Goal: Task Accomplishment & Management: Use online tool/utility

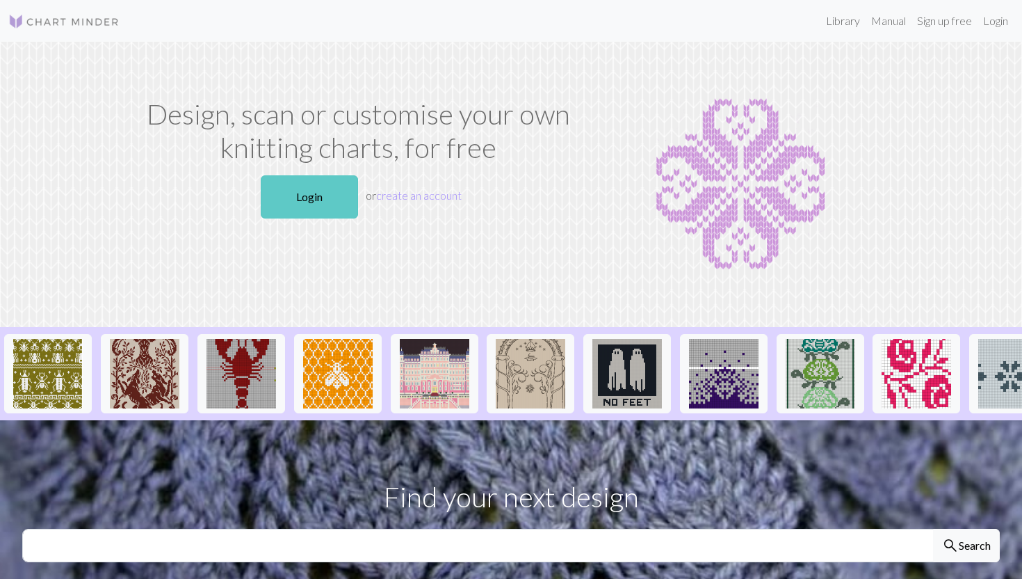
click at [329, 204] on link "Login" at bounding box center [309, 196] width 97 height 43
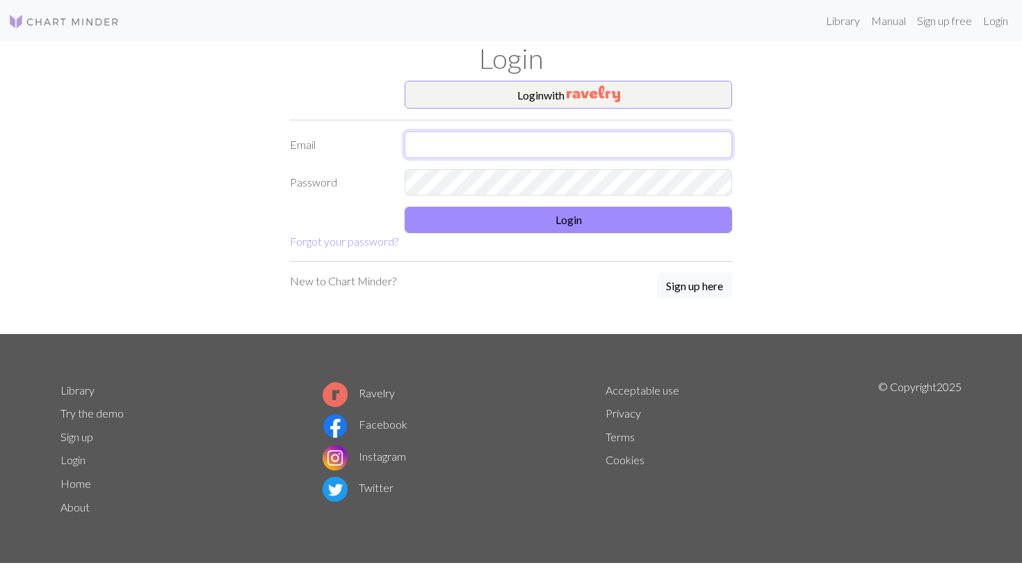
click at [549, 146] on input "text" at bounding box center [569, 144] width 328 height 26
type input "[EMAIL_ADDRESS][DOMAIN_NAME]"
click at [604, 225] on button "Login" at bounding box center [569, 220] width 328 height 26
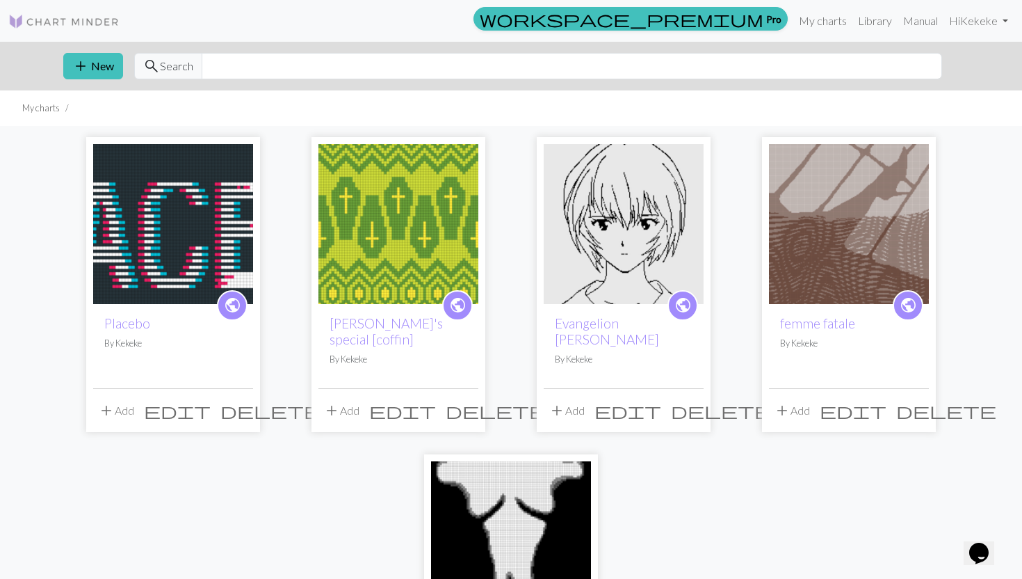
click at [517, 531] on img at bounding box center [511, 541] width 160 height 160
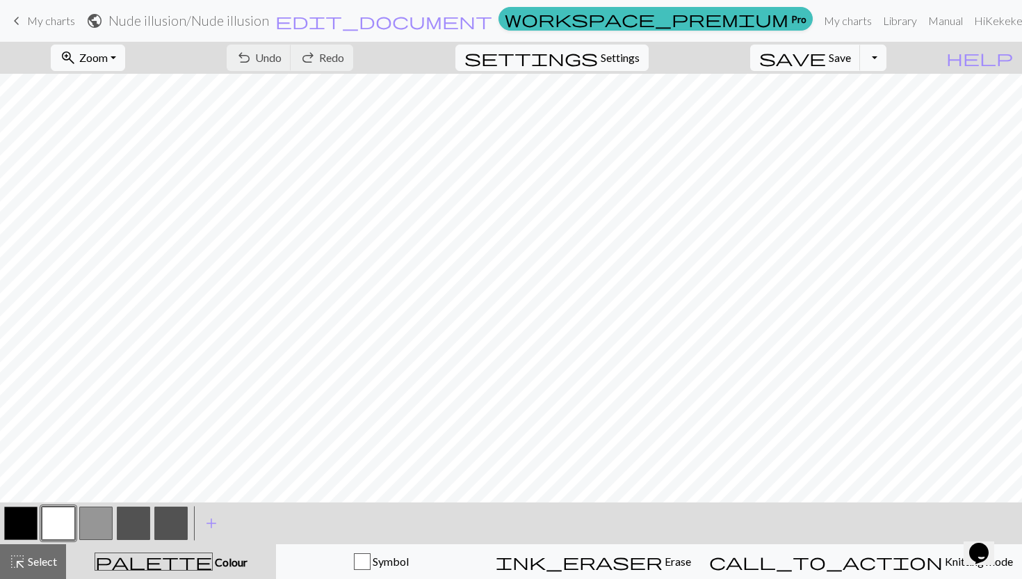
click at [24, 21] on span "keyboard_arrow_left" at bounding box center [16, 20] width 17 height 19
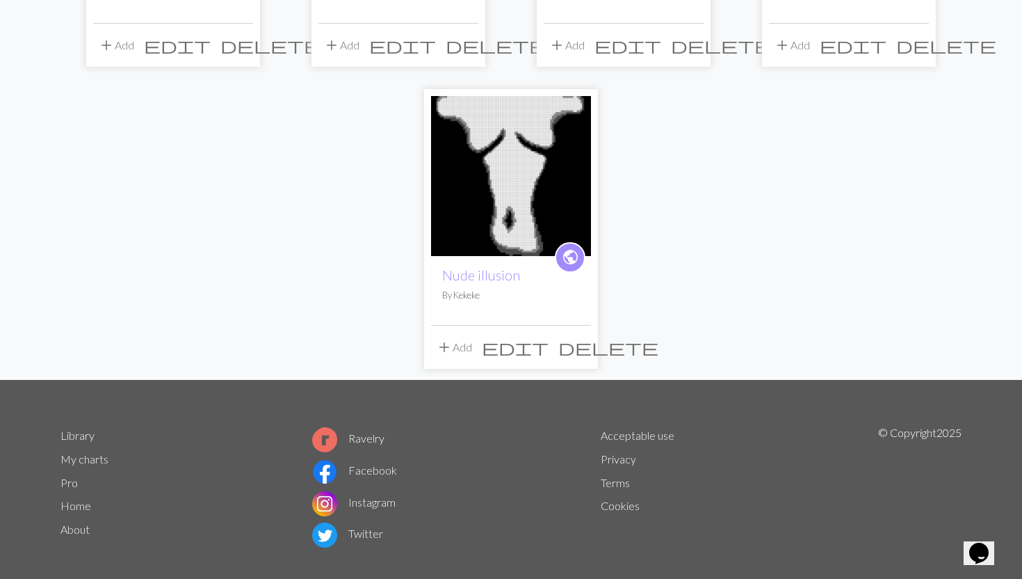
scroll to position [366, 0]
click at [569, 245] on span "public" at bounding box center [570, 256] width 17 height 22
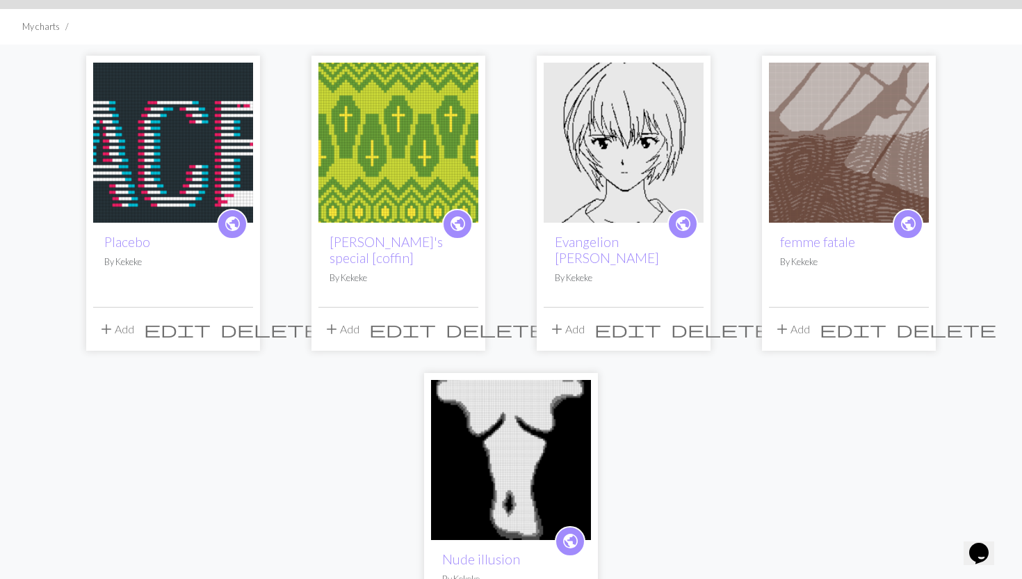
scroll to position [83, 0]
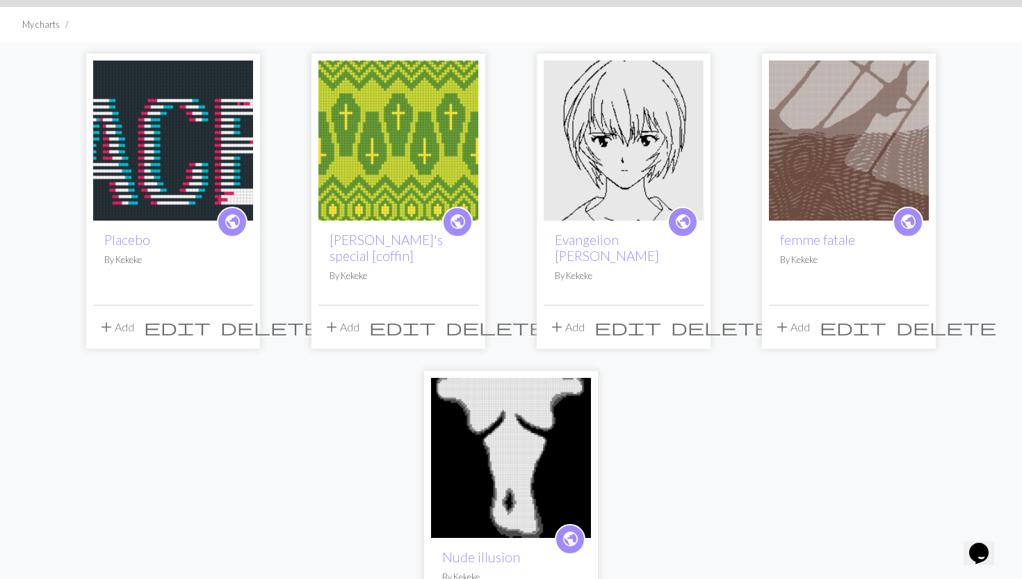
click at [916, 223] on span "public" at bounding box center [908, 222] width 17 height 22
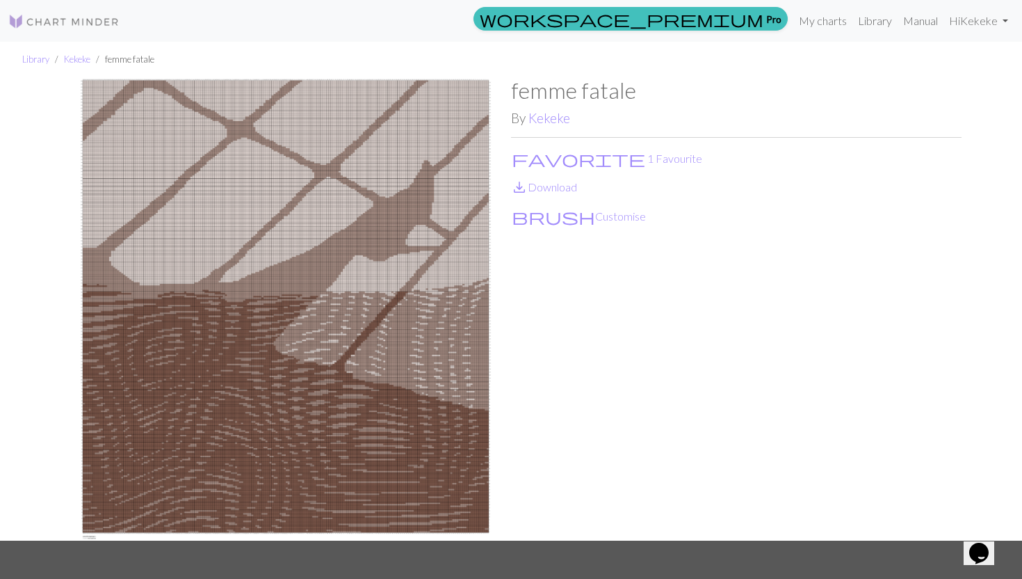
click at [89, 15] on img at bounding box center [63, 21] width 111 height 17
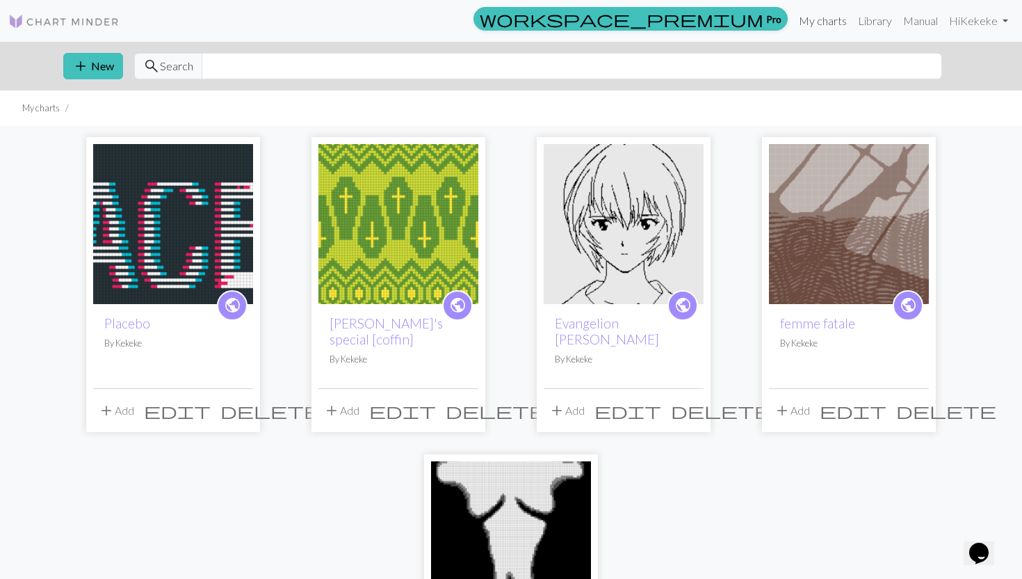
click at [832, 28] on link "My charts" at bounding box center [822, 21] width 59 height 28
click at [879, 17] on link "Library" at bounding box center [875, 21] width 45 height 28
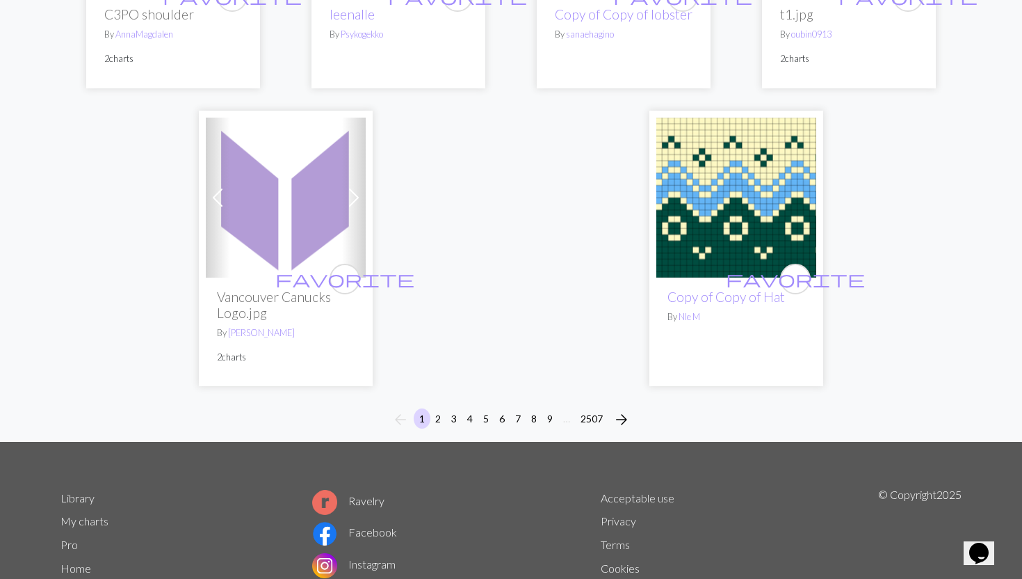
scroll to position [3515, 0]
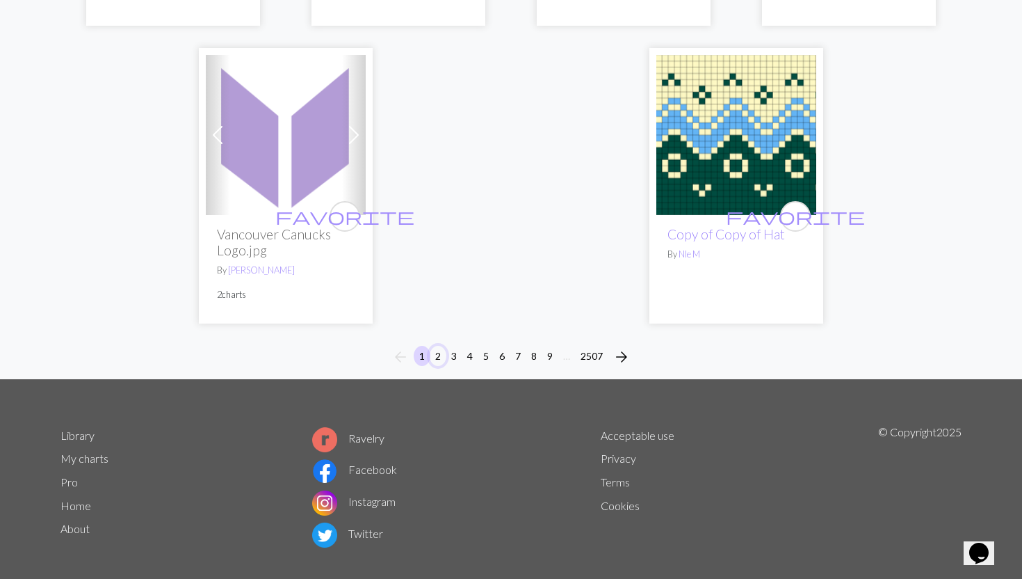
click at [436, 346] on button "2" at bounding box center [438, 356] width 17 height 20
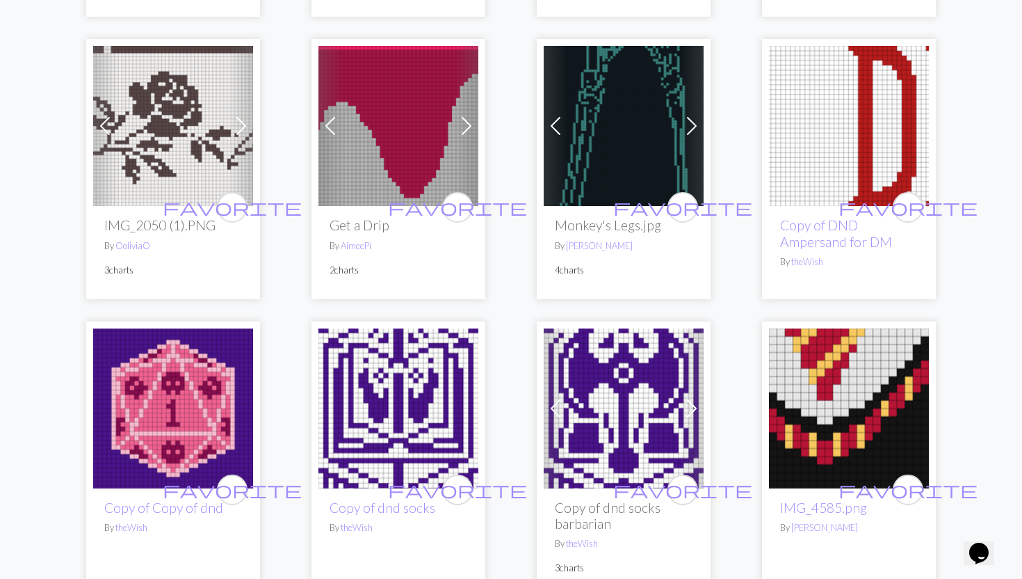
scroll to position [1021, 0]
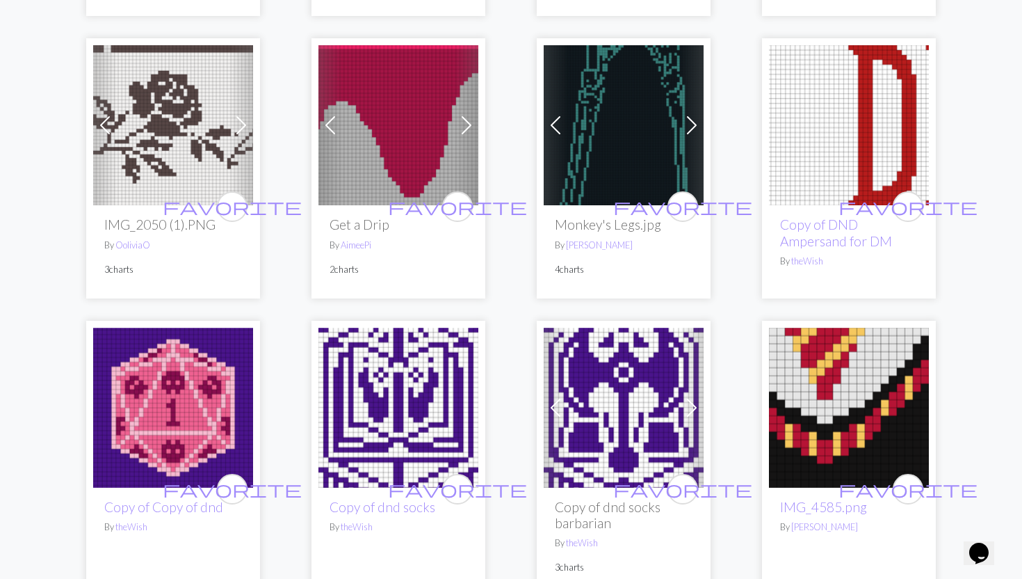
click at [468, 118] on span at bounding box center [466, 125] width 22 height 22
click at [467, 129] on span at bounding box center [466, 125] width 22 height 22
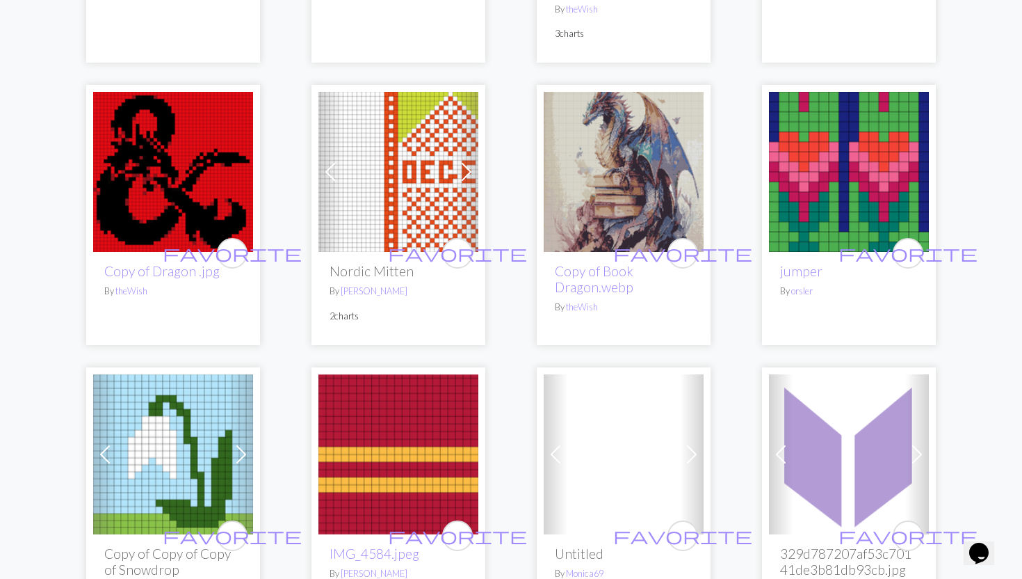
scroll to position [1555, 0]
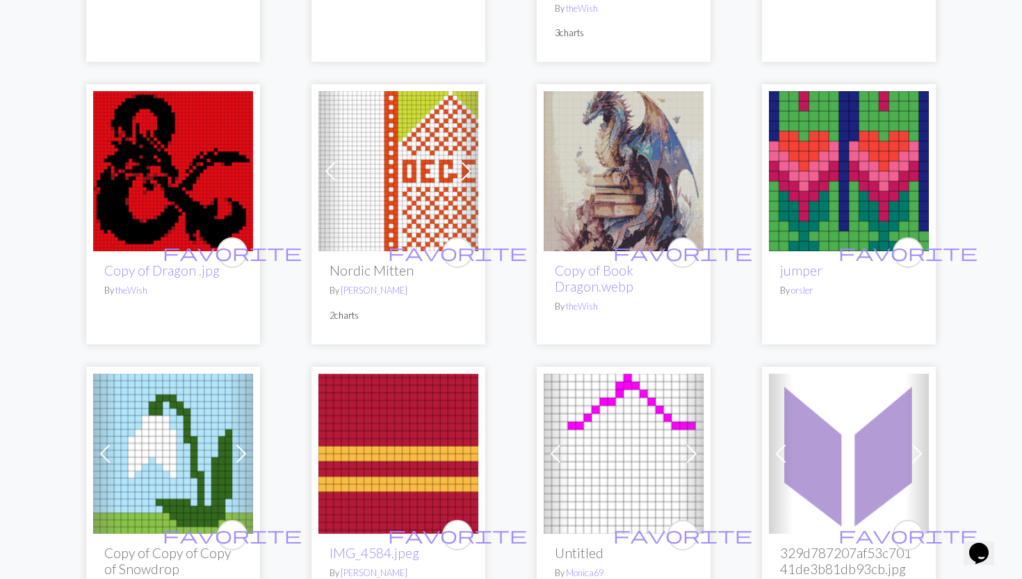
click at [459, 177] on span at bounding box center [466, 171] width 22 height 22
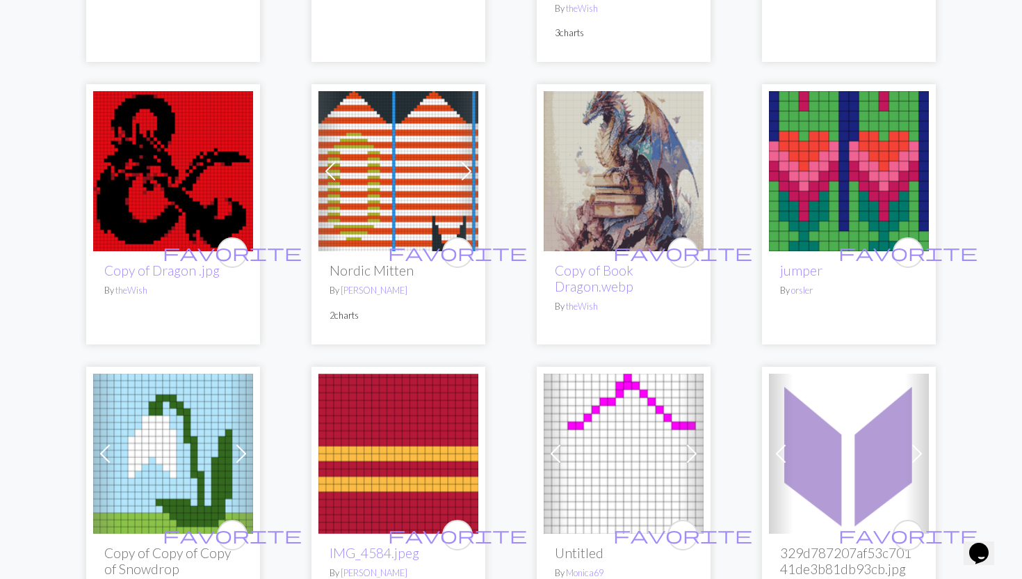
click at [459, 177] on span at bounding box center [466, 171] width 22 height 22
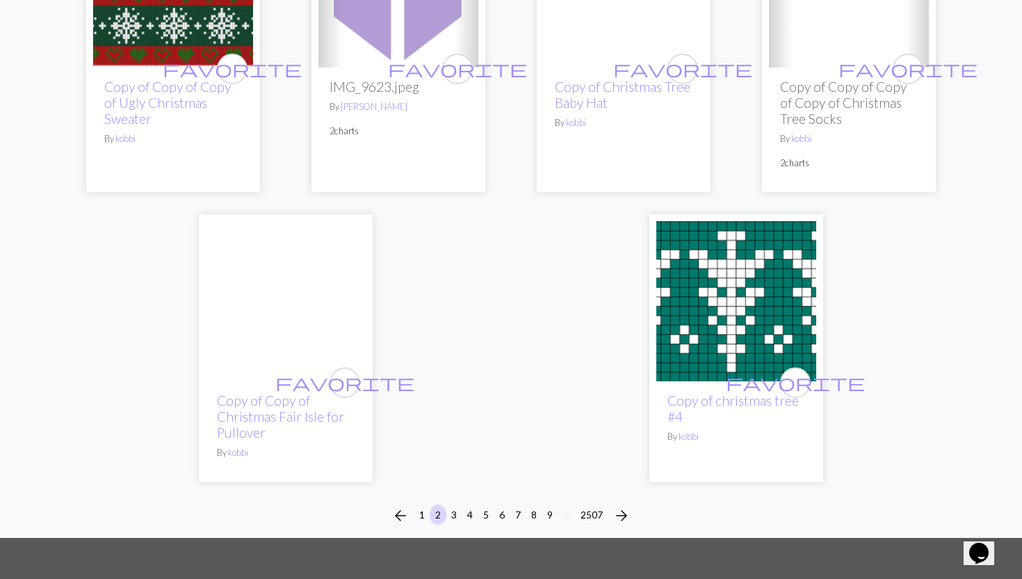
scroll to position [3660, 0]
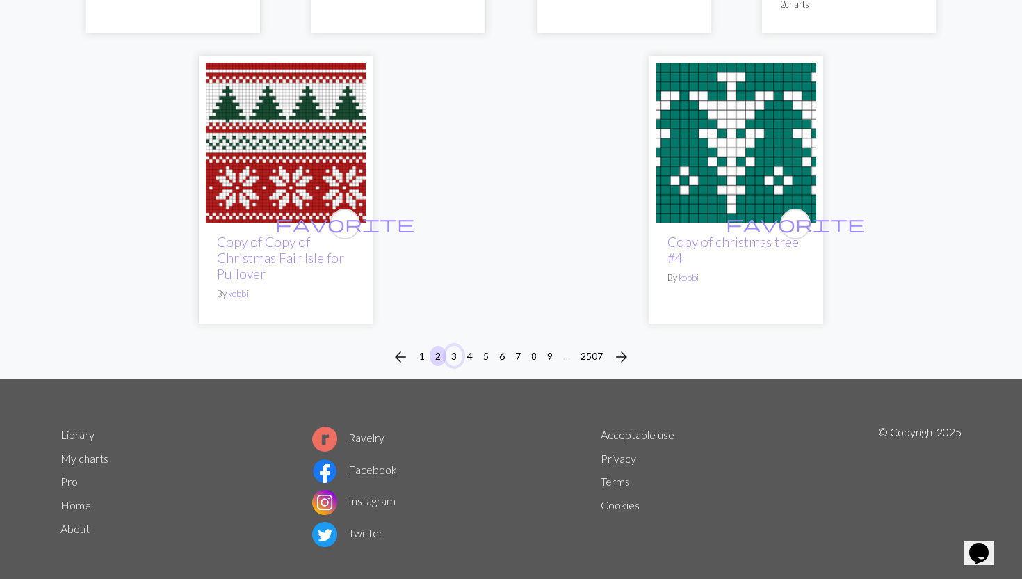
click at [455, 346] on button "3" at bounding box center [454, 356] width 17 height 20
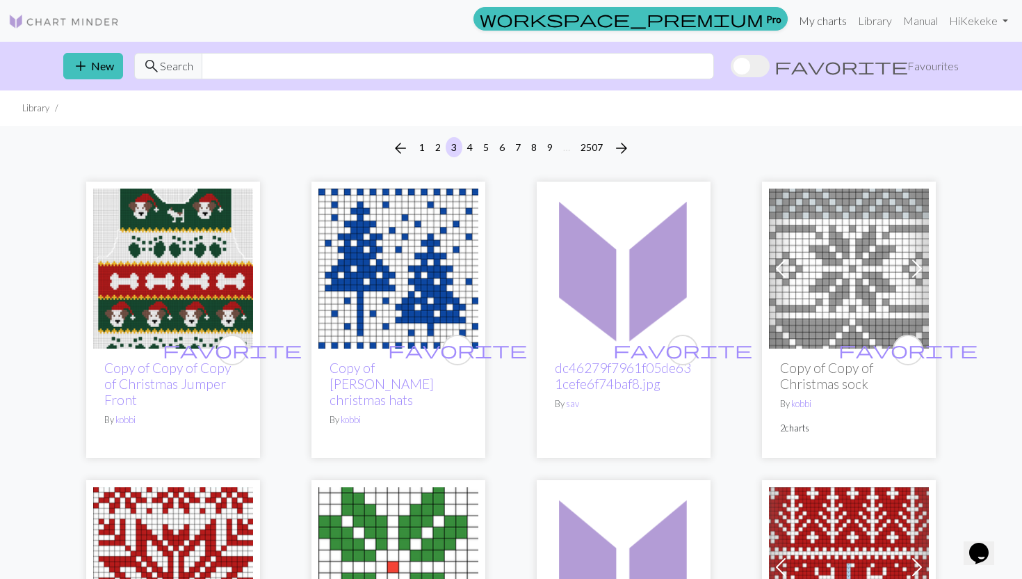
click at [821, 12] on link "My charts" at bounding box center [822, 21] width 59 height 28
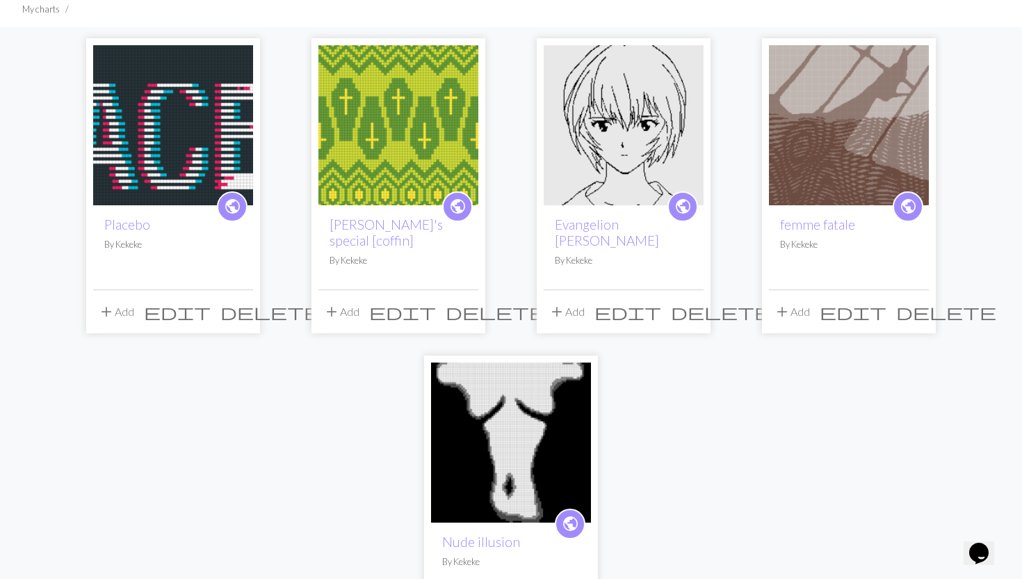
scroll to position [98, 0]
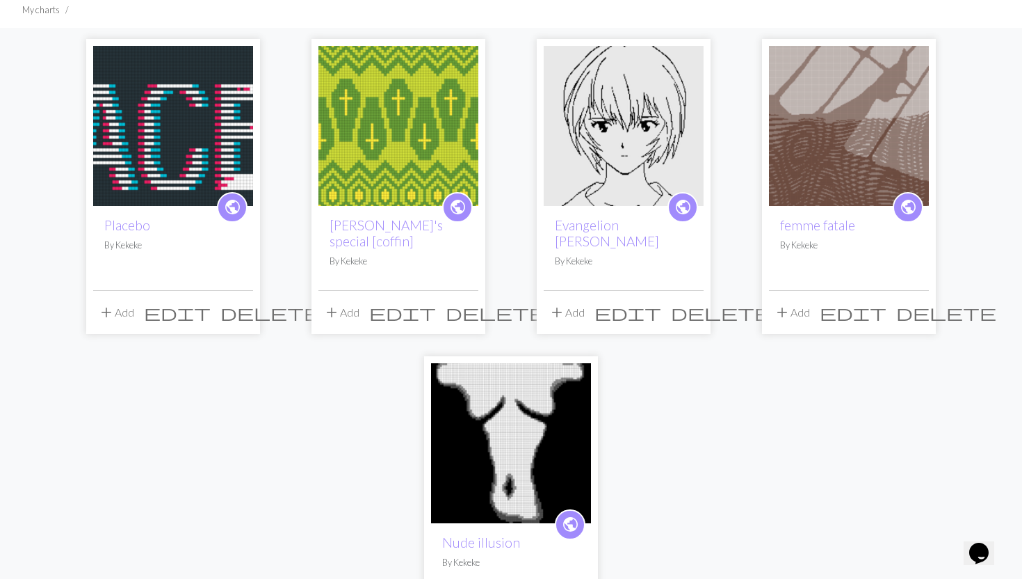
click at [193, 152] on img at bounding box center [173, 126] width 160 height 160
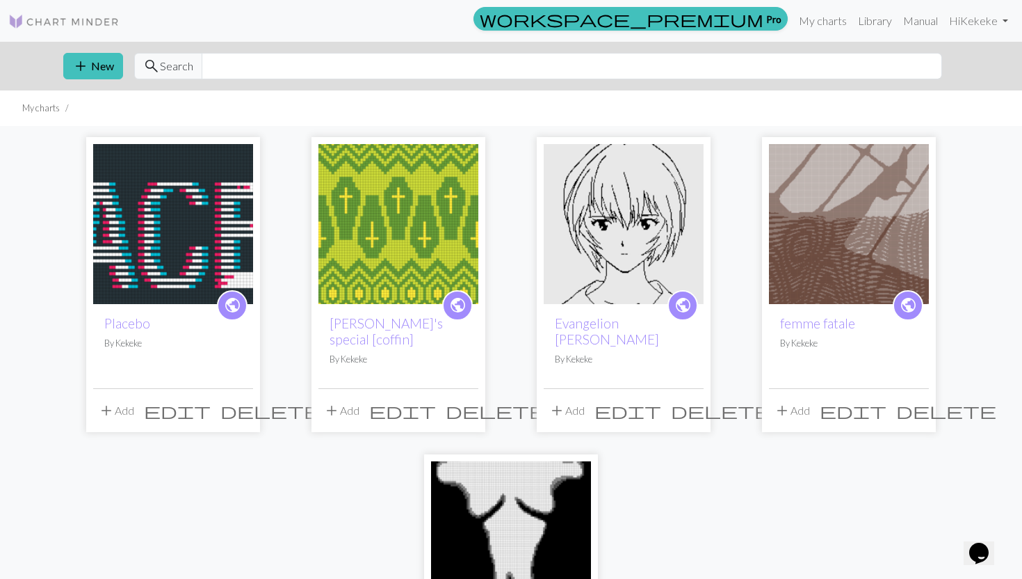
click at [234, 311] on span "public" at bounding box center [232, 305] width 17 height 22
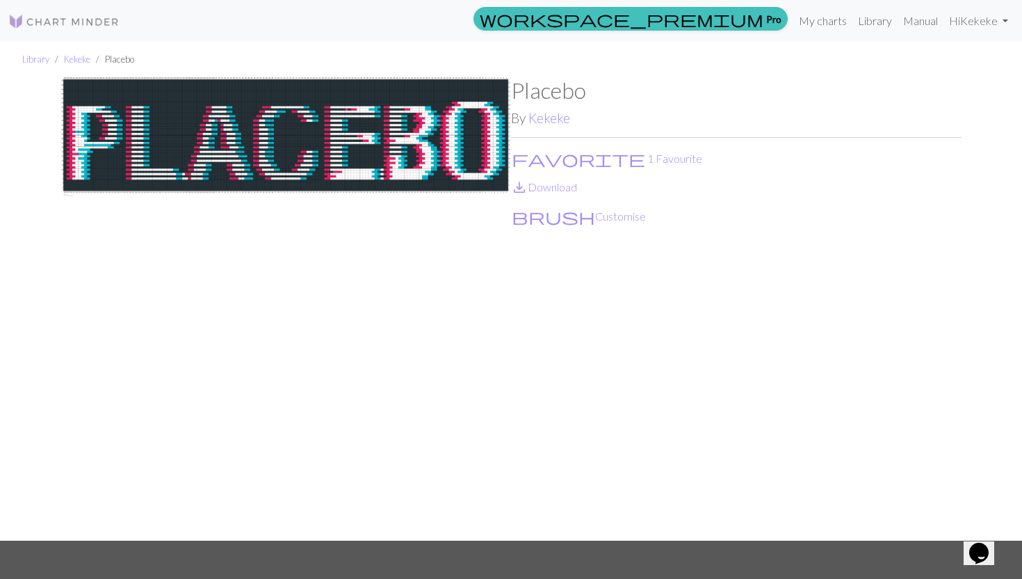
click at [79, 15] on img at bounding box center [63, 21] width 111 height 17
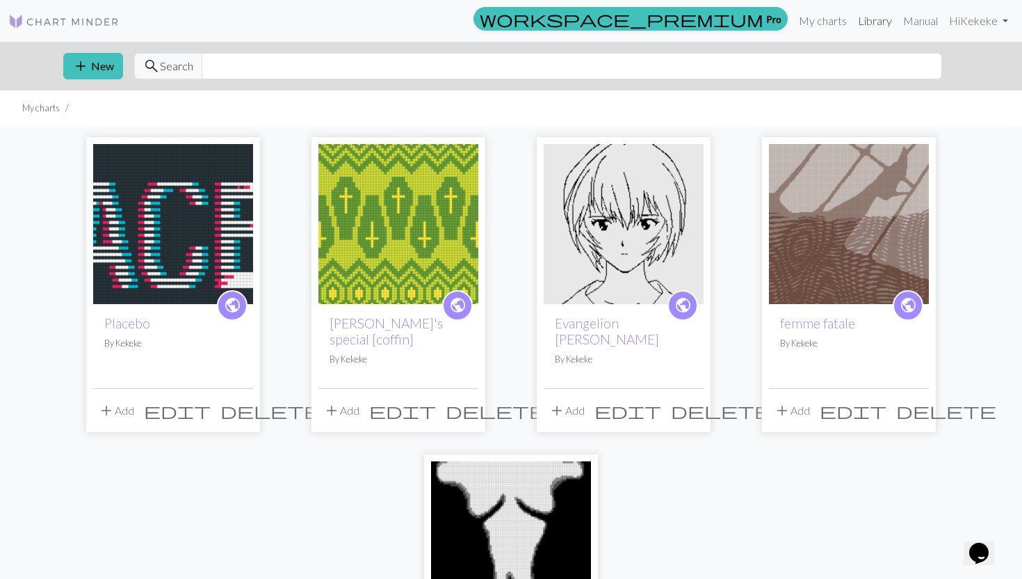
click at [874, 29] on link "Library" at bounding box center [875, 21] width 45 height 28
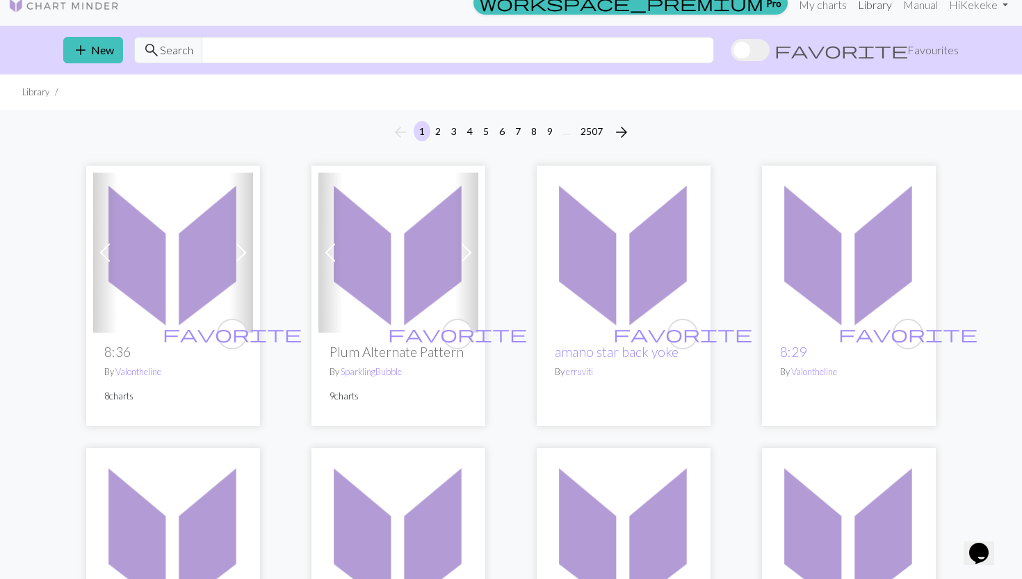
scroll to position [17, 0]
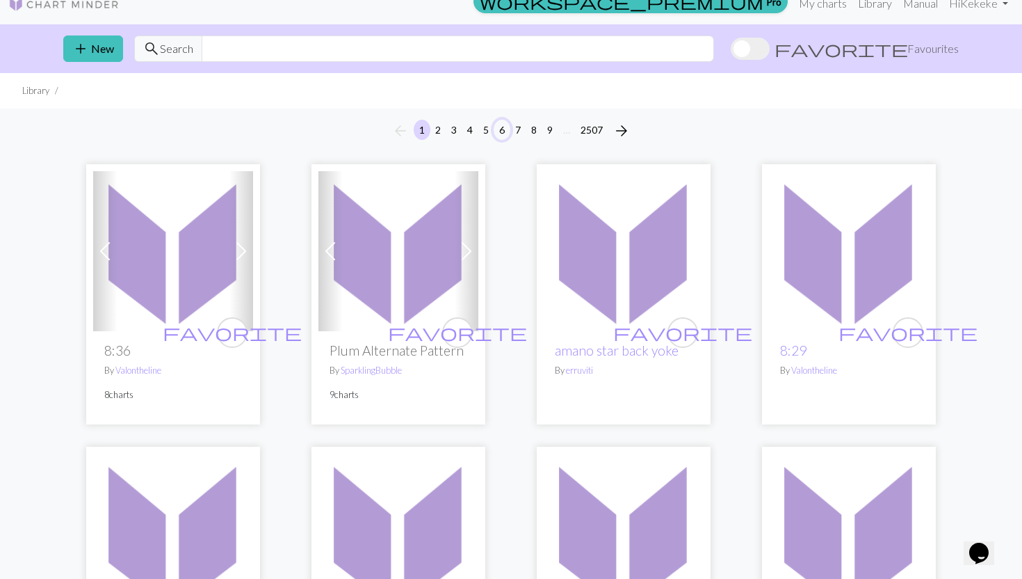
click at [502, 129] on button "6" at bounding box center [502, 130] width 17 height 20
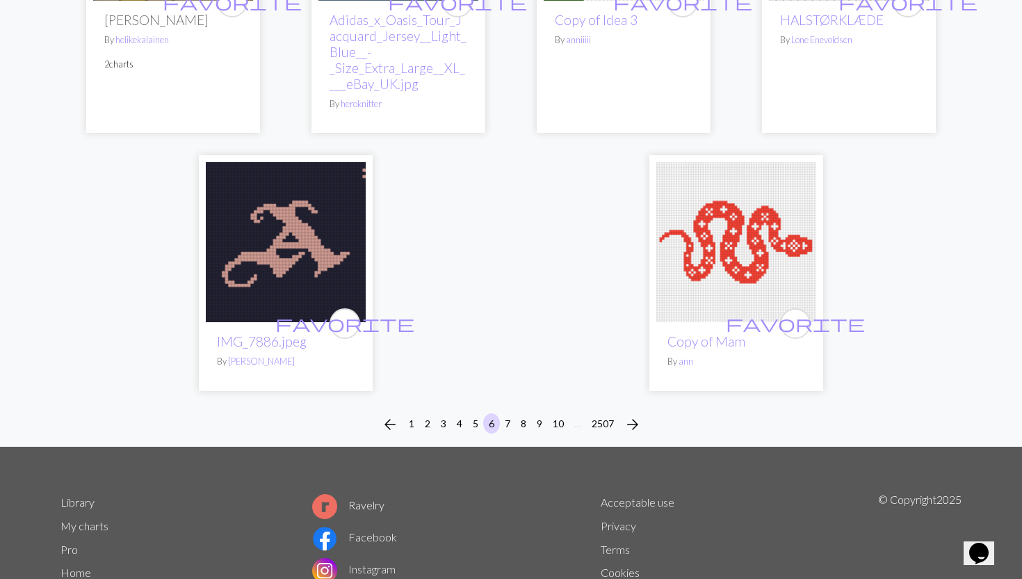
scroll to position [3551, 0]
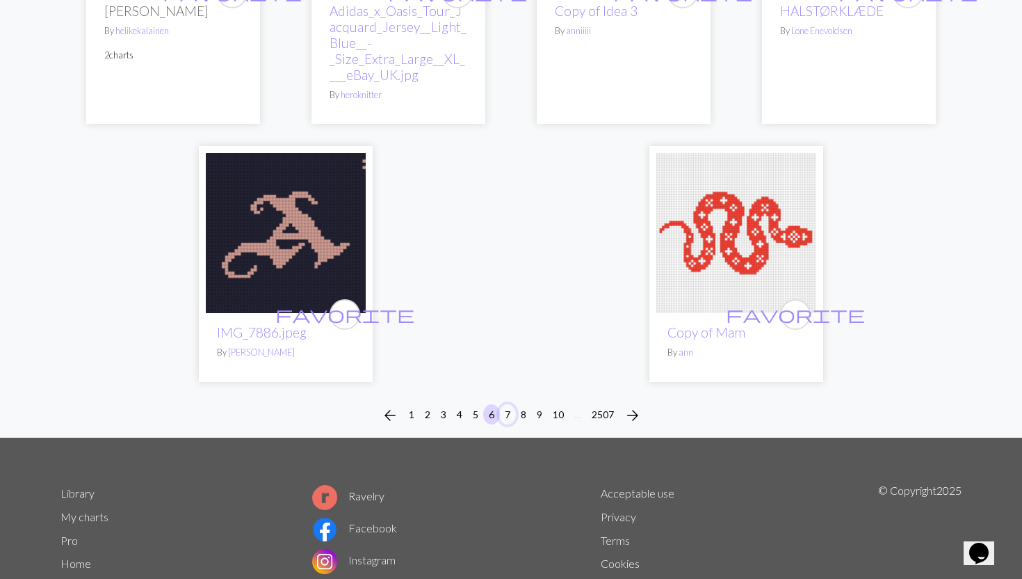
click at [510, 404] on button "7" at bounding box center [507, 414] width 17 height 20
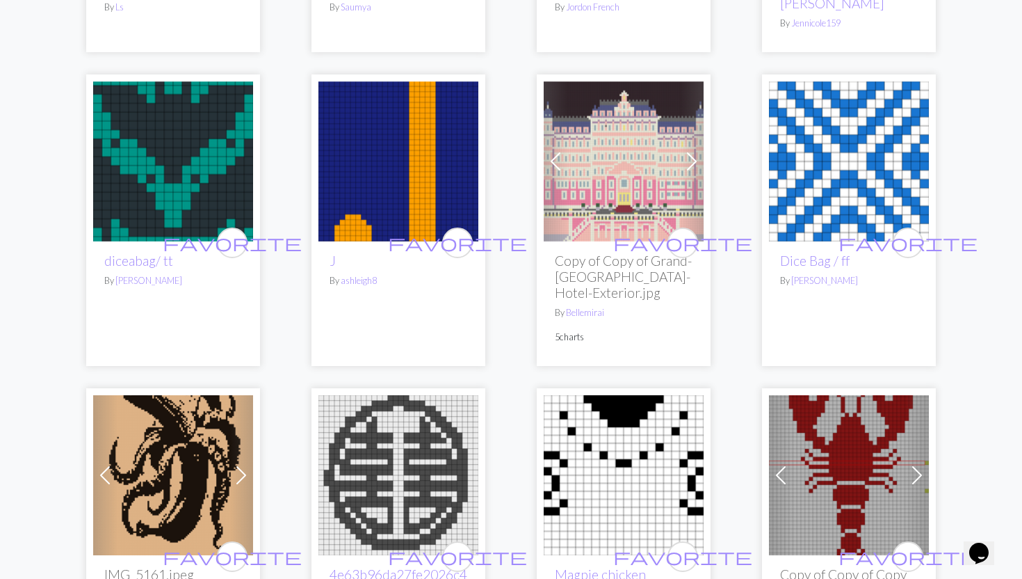
scroll to position [2343, 0]
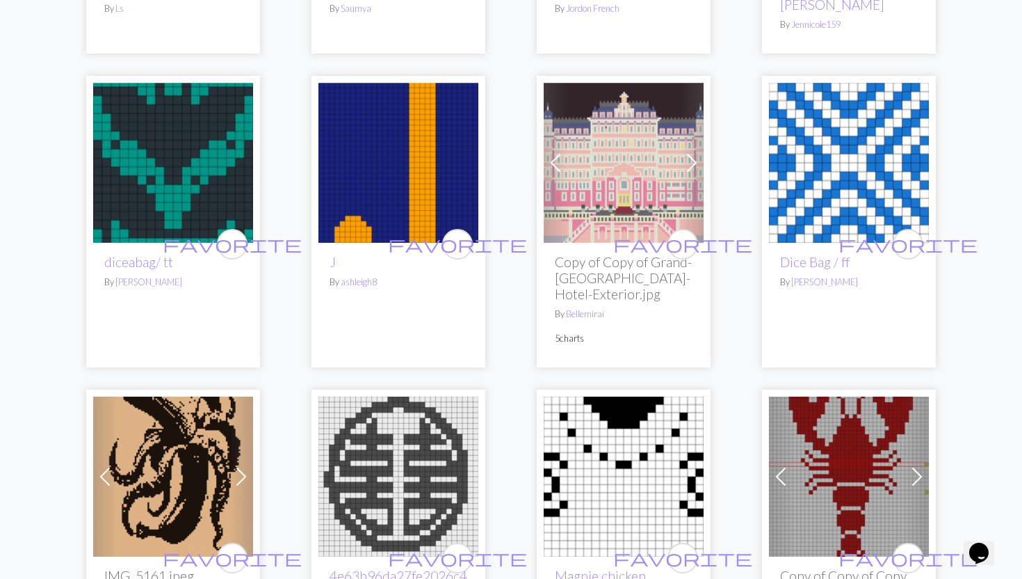
click at [699, 156] on span at bounding box center [692, 163] width 22 height 22
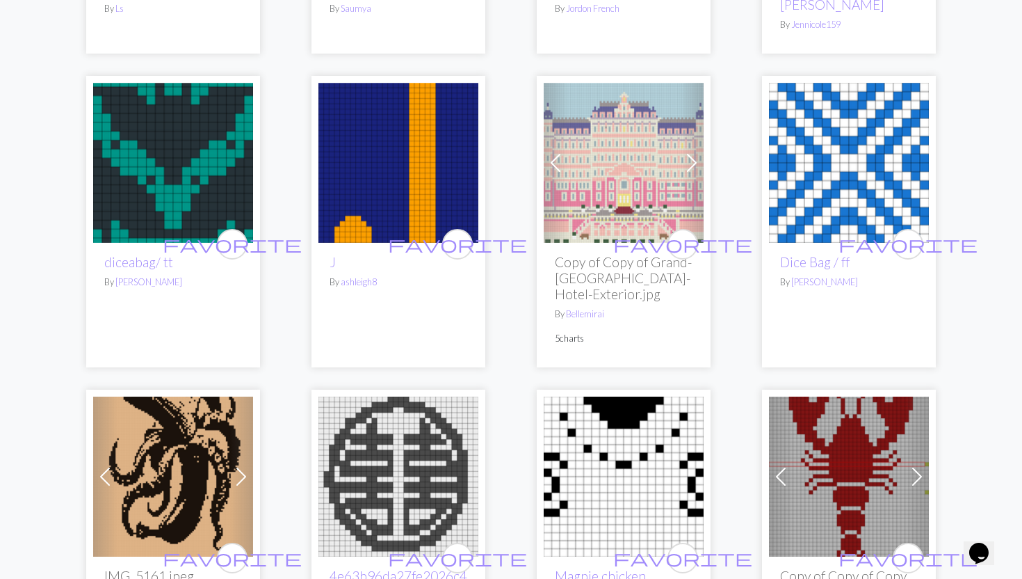
click at [693, 163] on span at bounding box center [692, 163] width 22 height 22
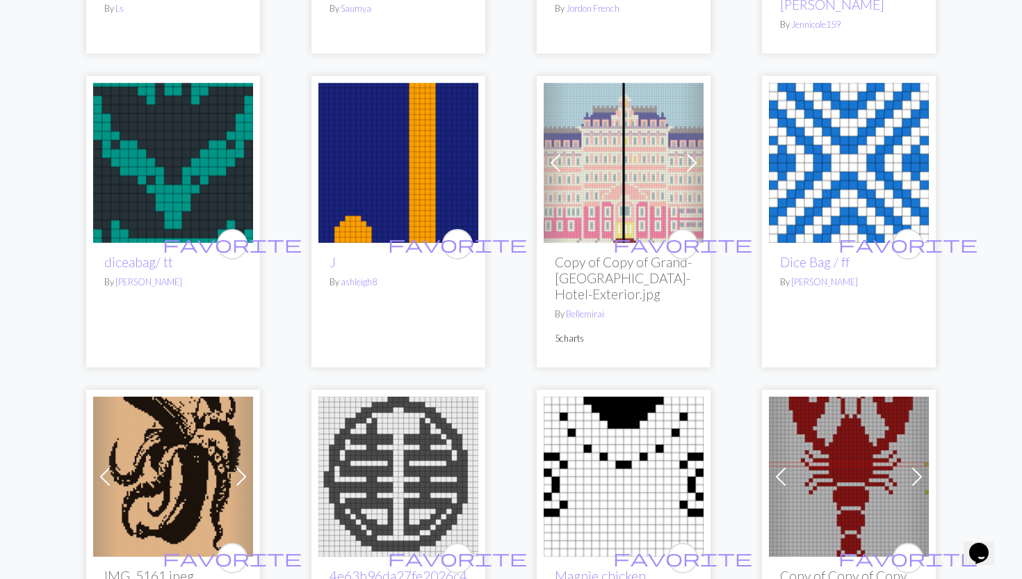
click at [693, 163] on span at bounding box center [692, 163] width 22 height 22
click at [693, 162] on span at bounding box center [692, 163] width 22 height 22
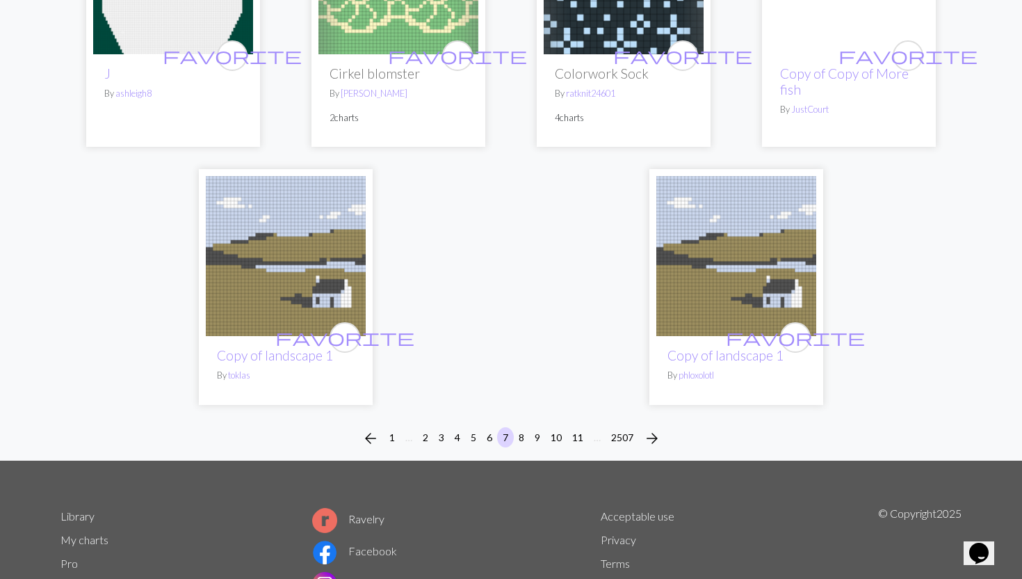
scroll to position [3514, 0]
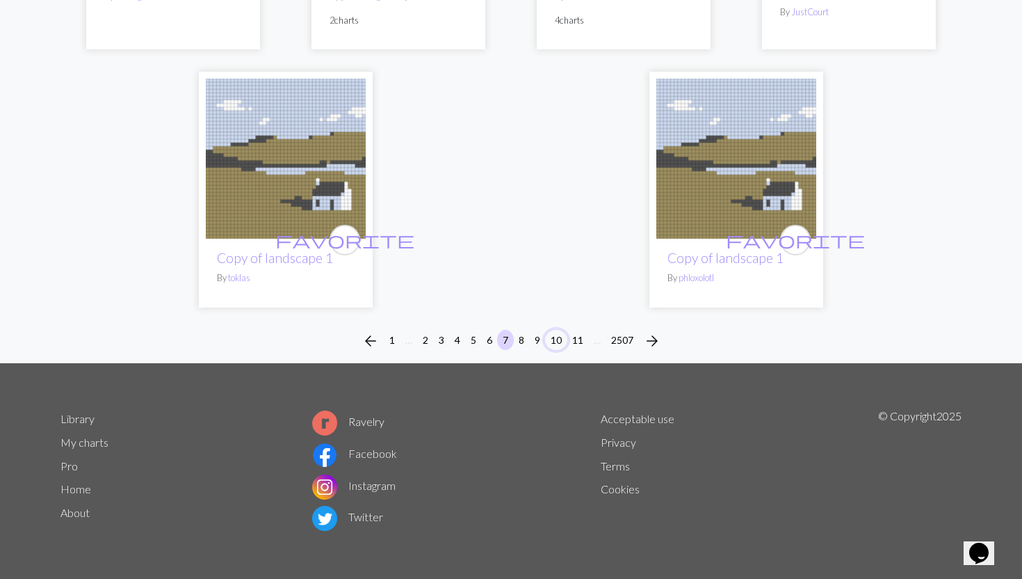
click at [559, 340] on button "10" at bounding box center [556, 340] width 22 height 20
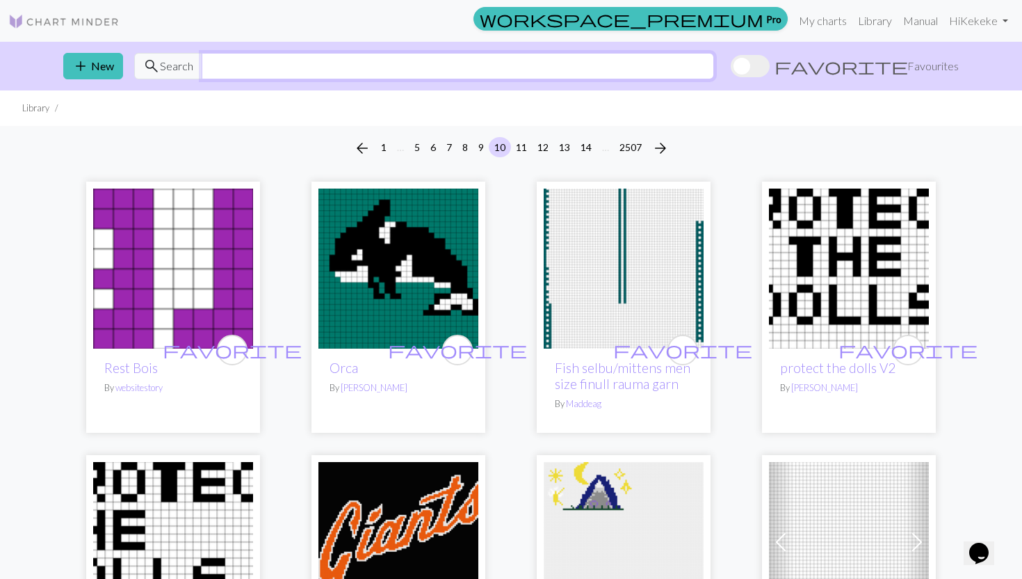
click at [248, 59] on input "text" at bounding box center [458, 66] width 512 height 26
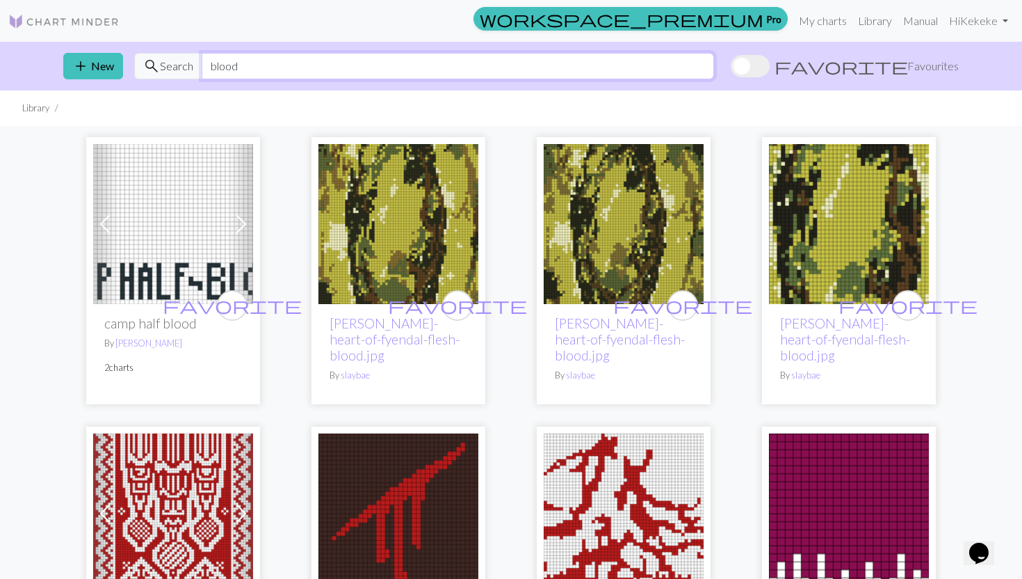
drag, startPoint x: 265, startPoint y: 74, endPoint x: 192, endPoint y: 67, distance: 73.3
click at [192, 67] on div "search Search blood" at bounding box center [424, 66] width 580 height 26
type input "vampire"
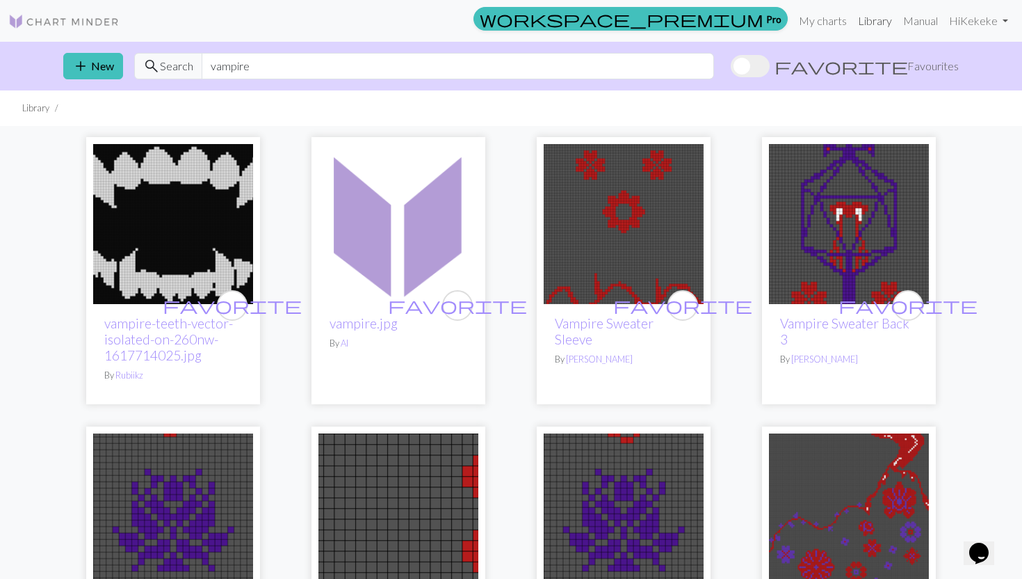
click at [875, 21] on link "Library" at bounding box center [875, 21] width 45 height 28
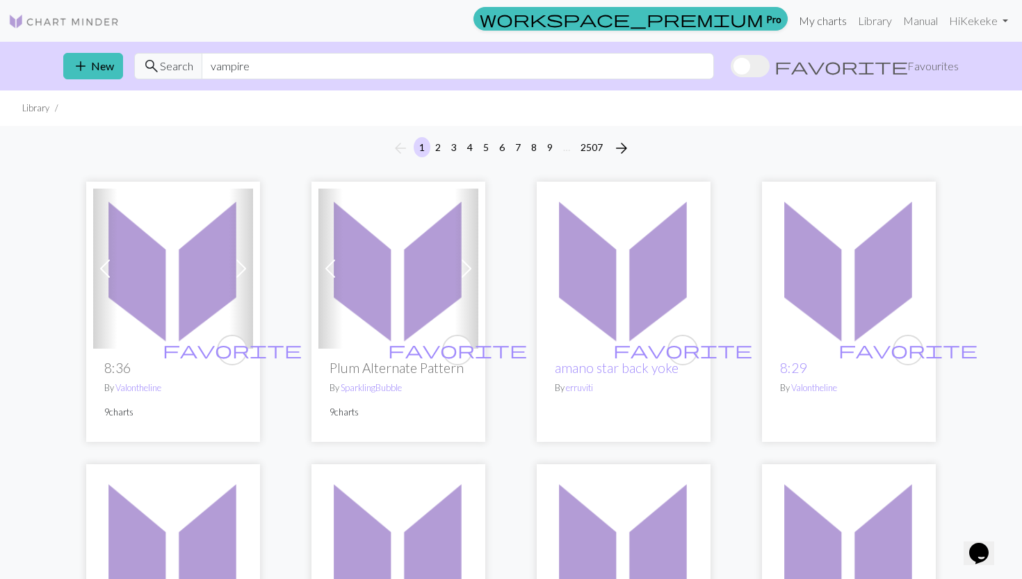
click at [837, 22] on link "My charts" at bounding box center [822, 21] width 59 height 28
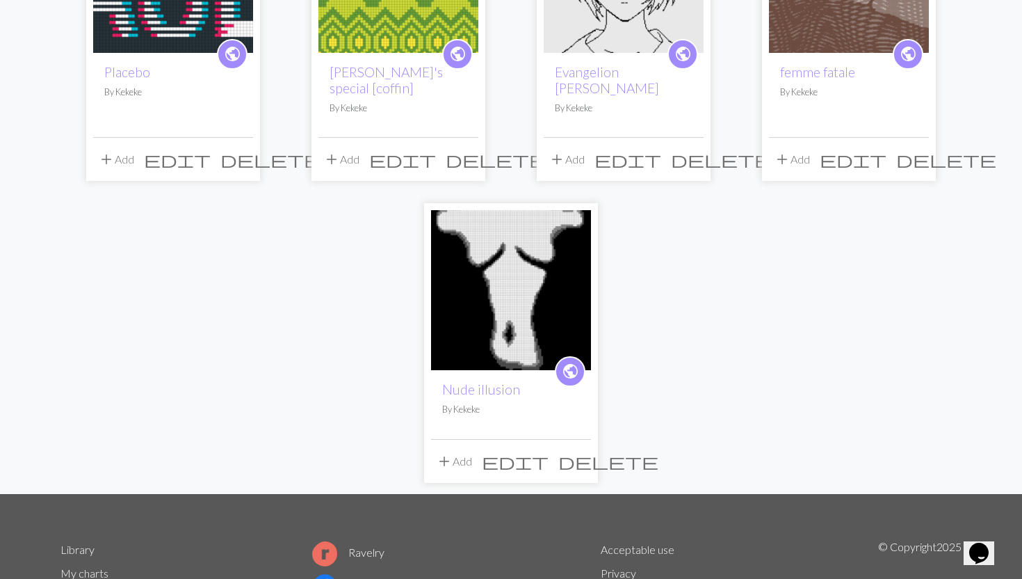
scroll to position [63, 0]
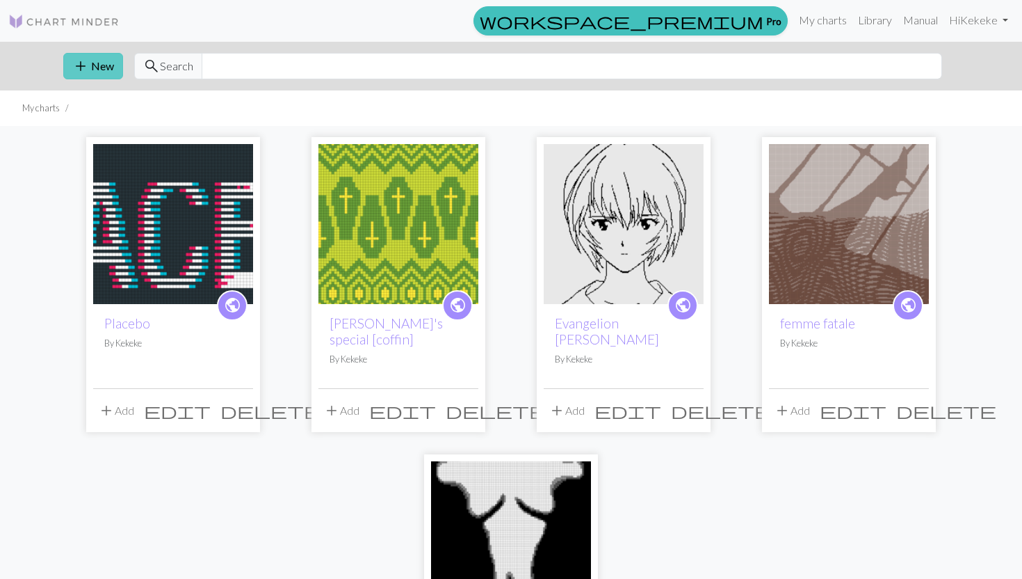
click at [101, 56] on button "add New" at bounding box center [93, 66] width 60 height 26
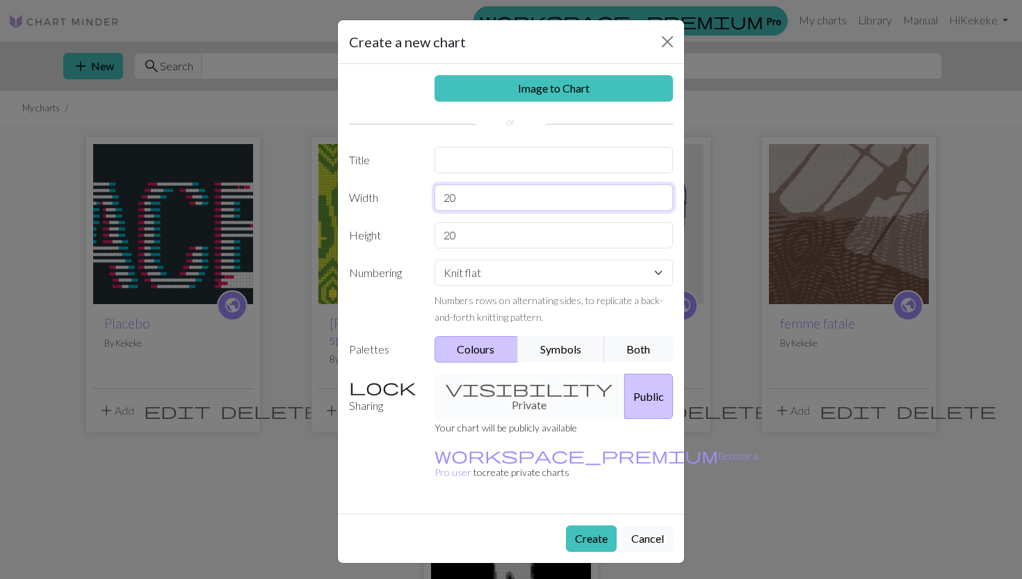
drag, startPoint x: 475, startPoint y: 200, endPoint x: 433, endPoint y: 199, distance: 41.7
click at [433, 199] on div "20" at bounding box center [554, 197] width 256 height 26
type input "4"
type input "60"
drag, startPoint x: 486, startPoint y: 236, endPoint x: 407, endPoint y: 236, distance: 79.3
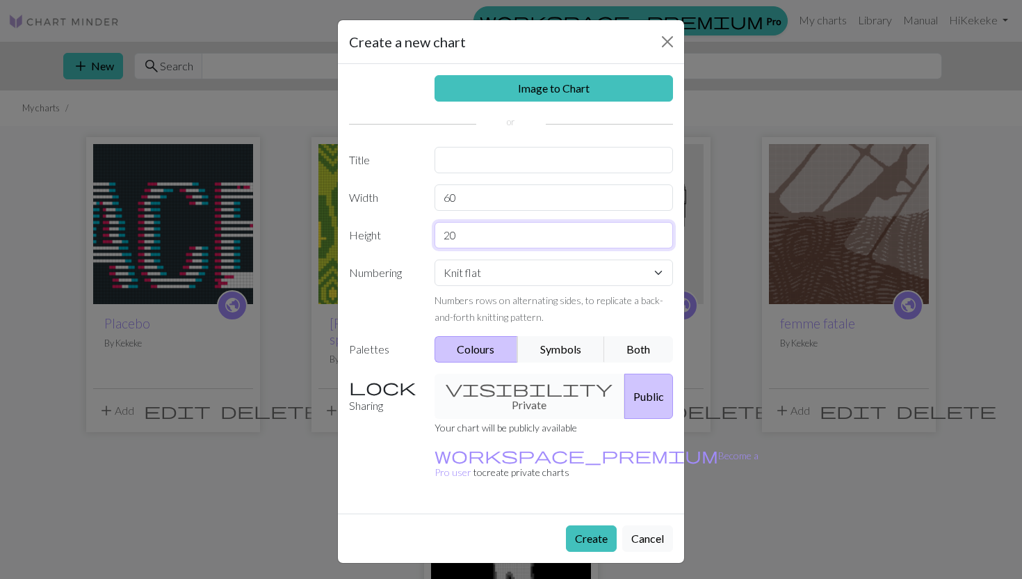
click at [407, 236] on div "Height 20" at bounding box center [511, 235] width 341 height 26
type input "50"
click at [483, 188] on input "60" at bounding box center [554, 197] width 239 height 26
drag, startPoint x: 483, startPoint y: 198, endPoint x: 442, endPoint y: 196, distance: 41.8
click at [442, 198] on input "60" at bounding box center [554, 197] width 239 height 26
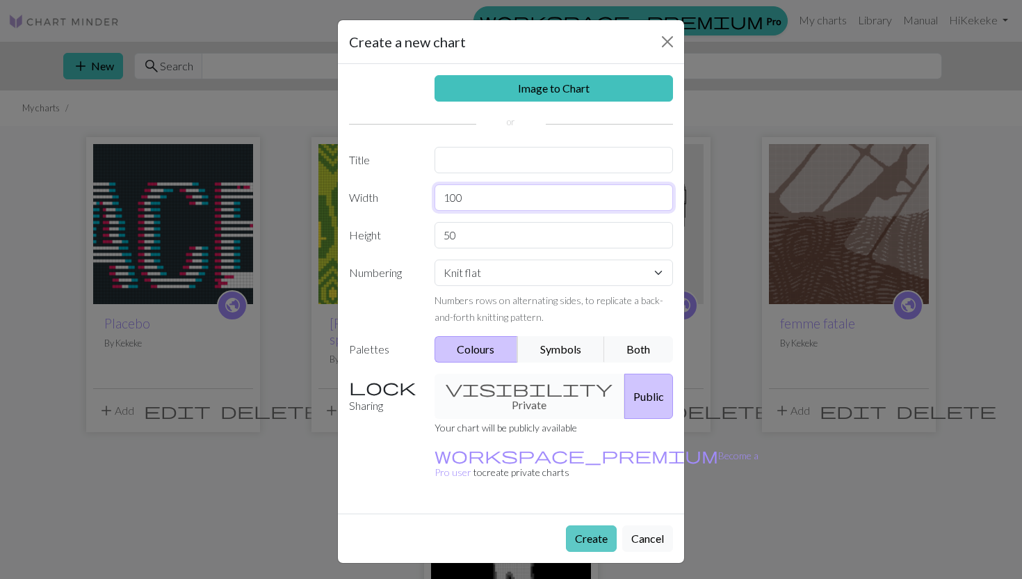
type input "100"
click at [589, 525] on button "Create" at bounding box center [591, 538] width 51 height 26
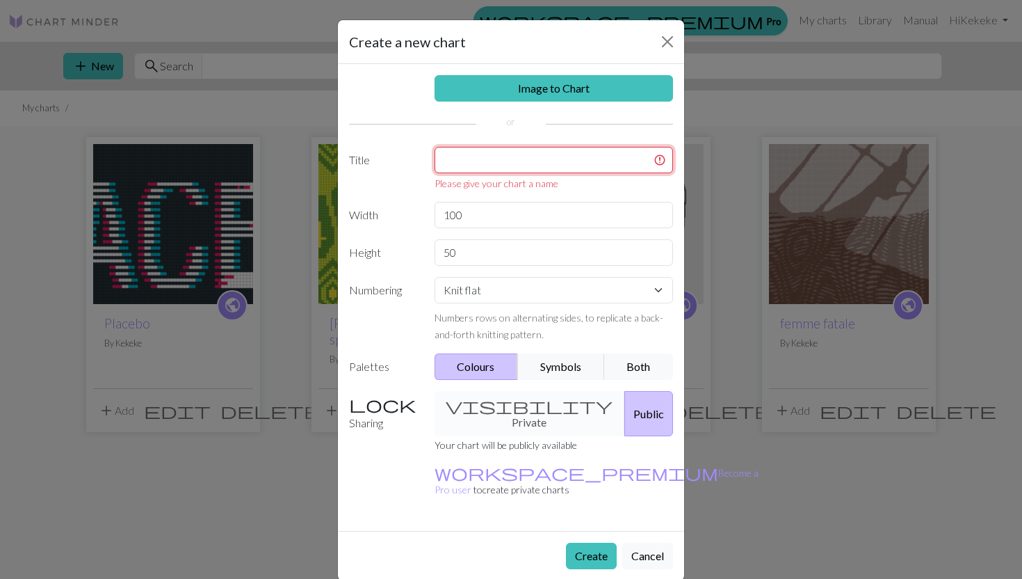
click at [480, 155] on input "text" at bounding box center [554, 160] width 239 height 26
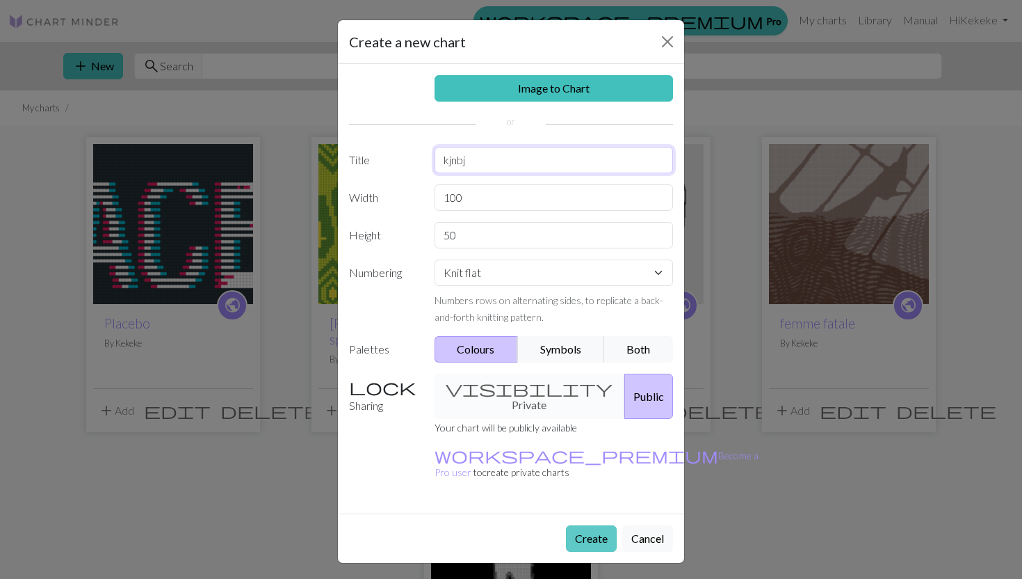
type input "kjnbj"
click at [579, 525] on button "Create" at bounding box center [591, 538] width 51 height 26
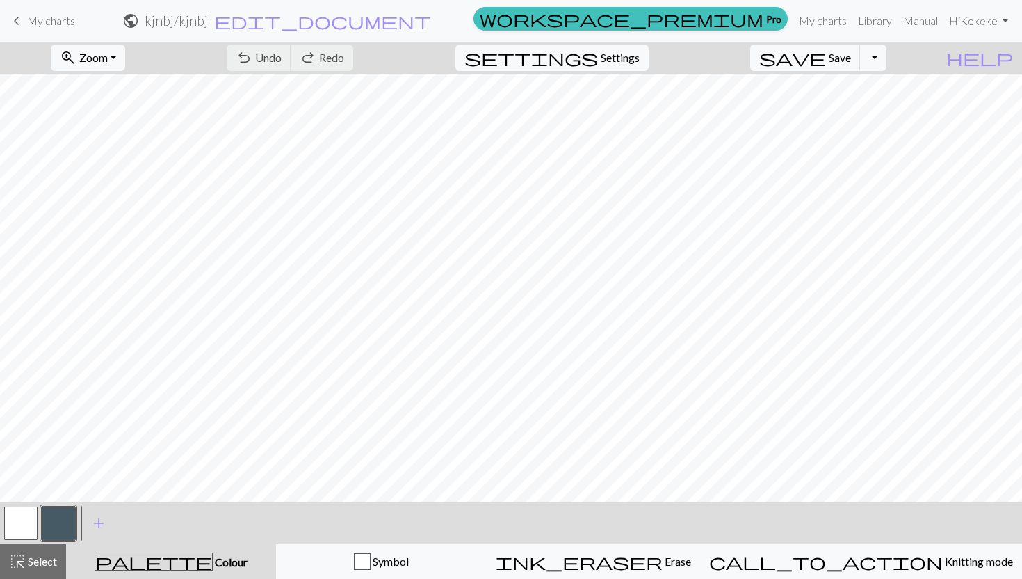
click at [24, 515] on button "button" at bounding box center [20, 522] width 33 height 33
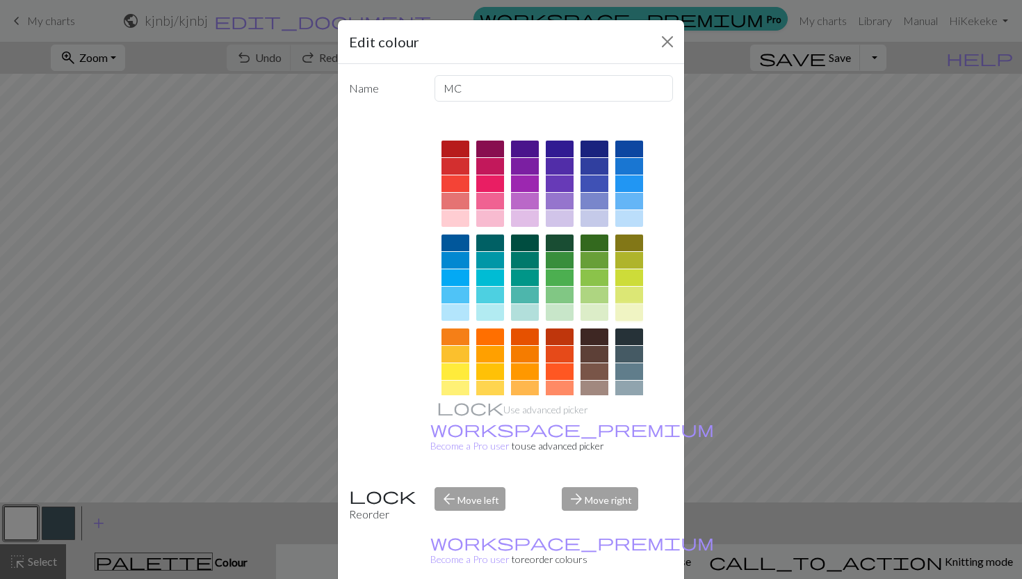
click at [637, 312] on div at bounding box center [629, 312] width 28 height 17
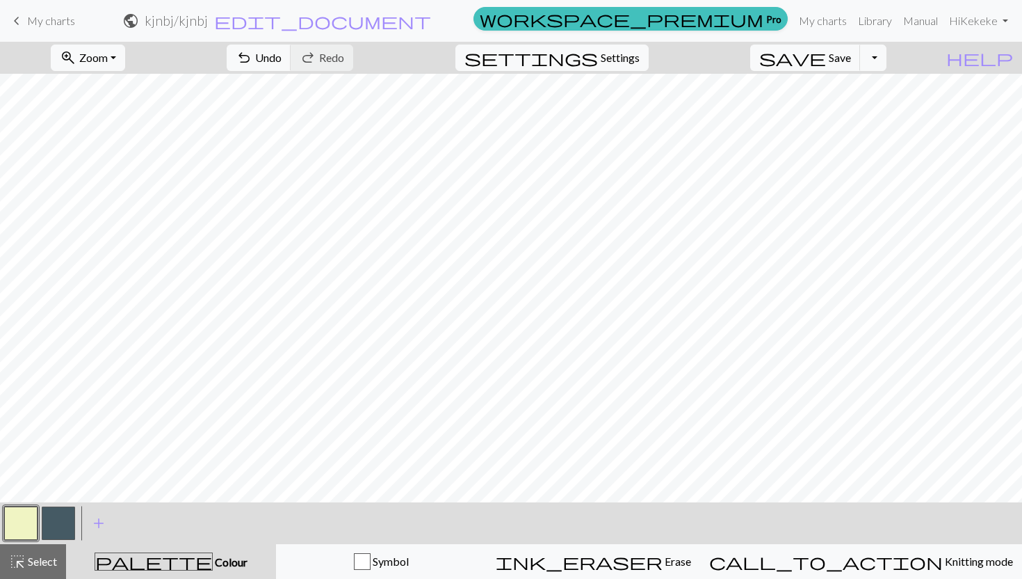
click at [58, 529] on button "button" at bounding box center [58, 522] width 33 height 33
click at [50, 527] on button "button" at bounding box center [58, 522] width 33 height 33
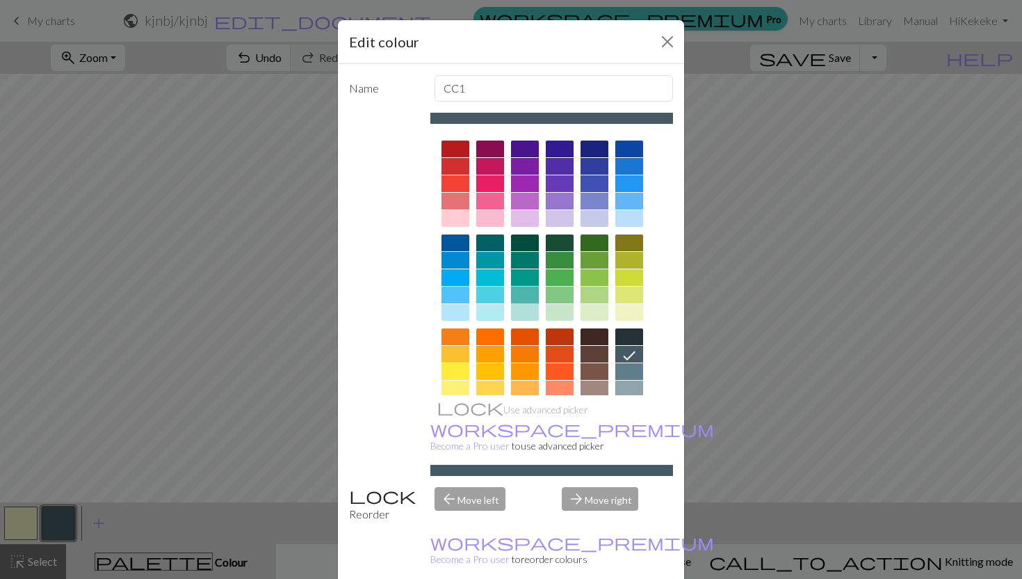
click at [528, 302] on div at bounding box center [525, 294] width 28 height 17
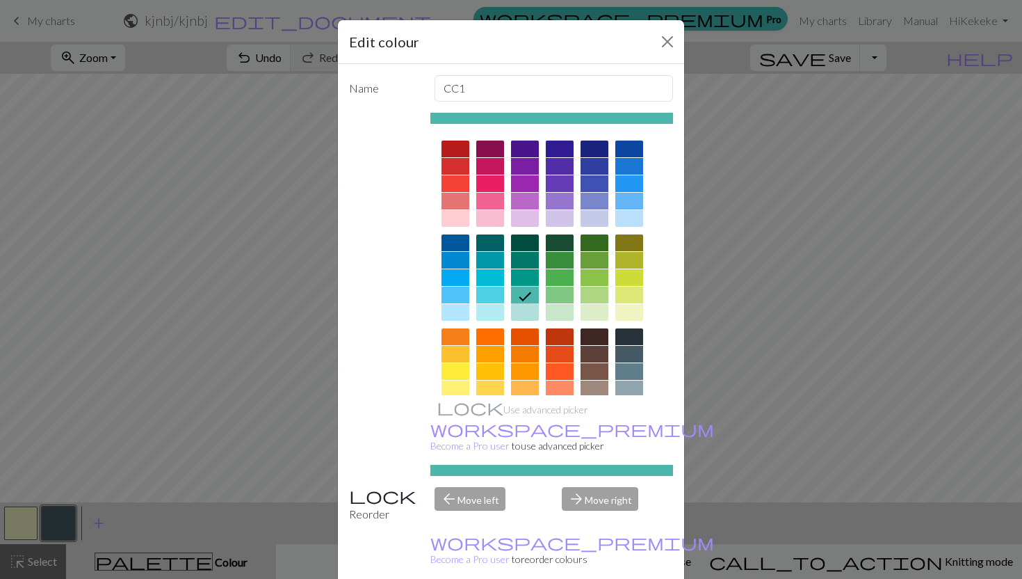
click at [528, 312] on div at bounding box center [525, 312] width 28 height 17
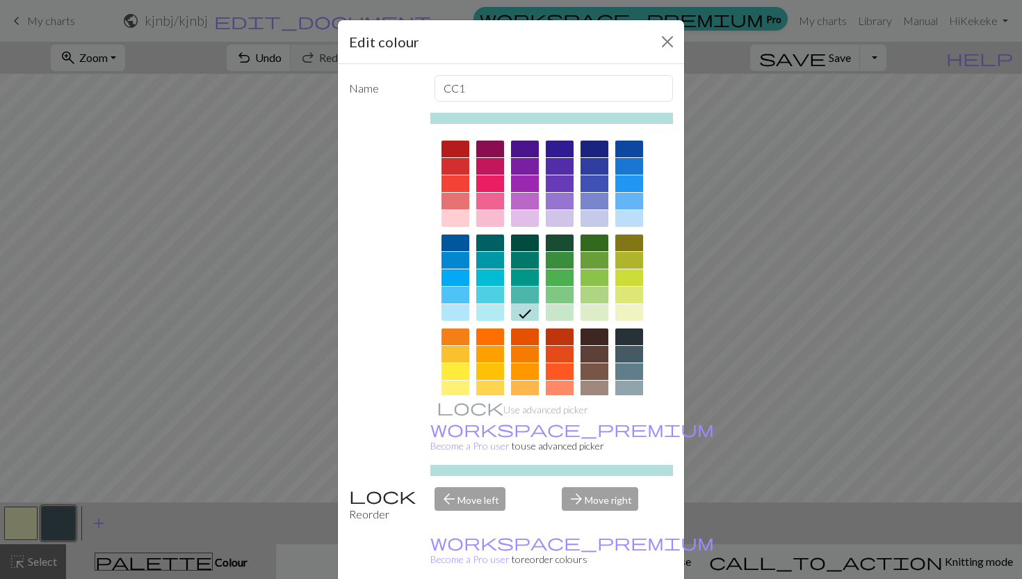
click at [528, 294] on div at bounding box center [525, 294] width 28 height 17
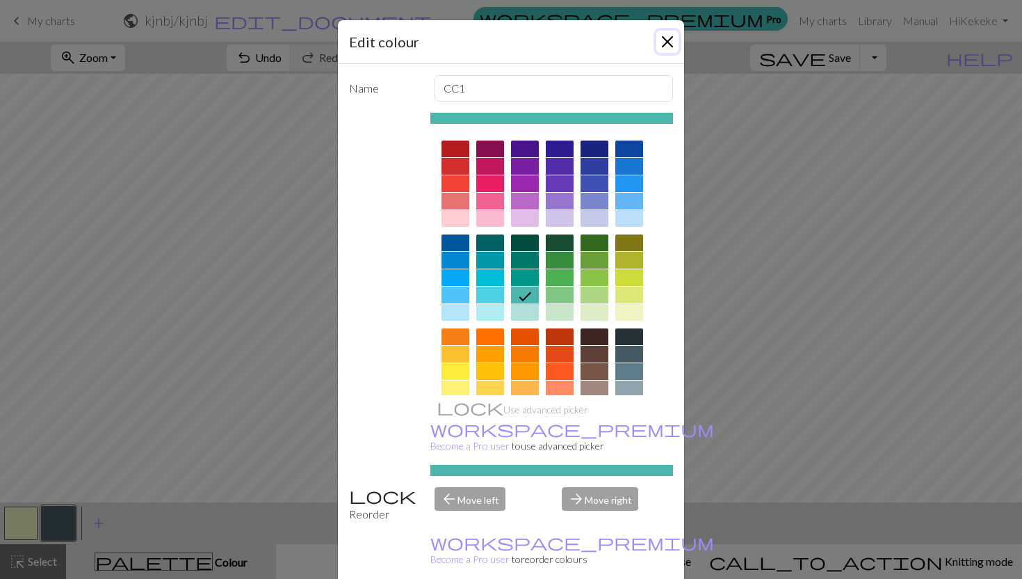
click at [660, 37] on button "Close" at bounding box center [667, 42] width 22 height 22
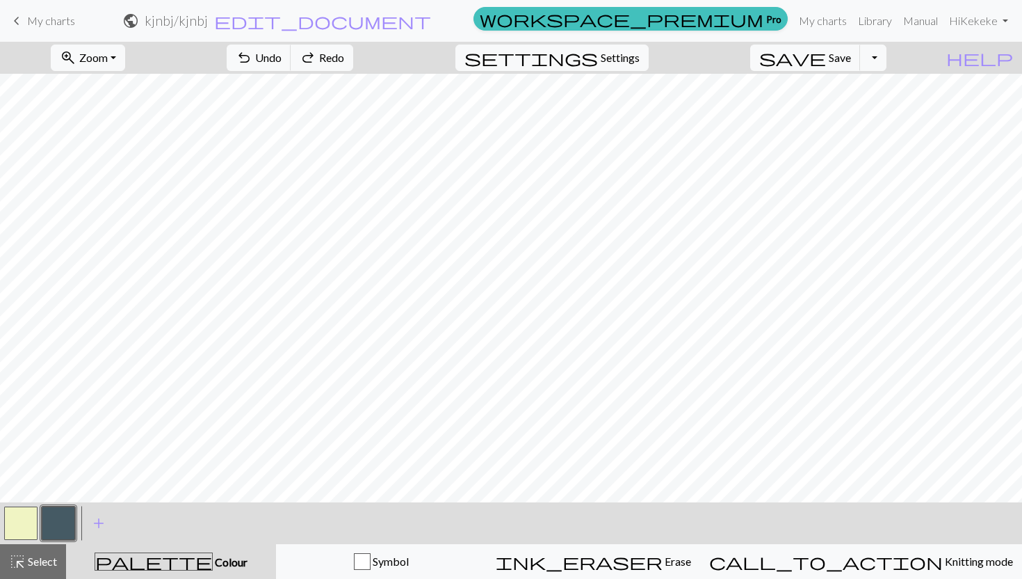
click at [64, 524] on button "button" at bounding box center [58, 522] width 33 height 33
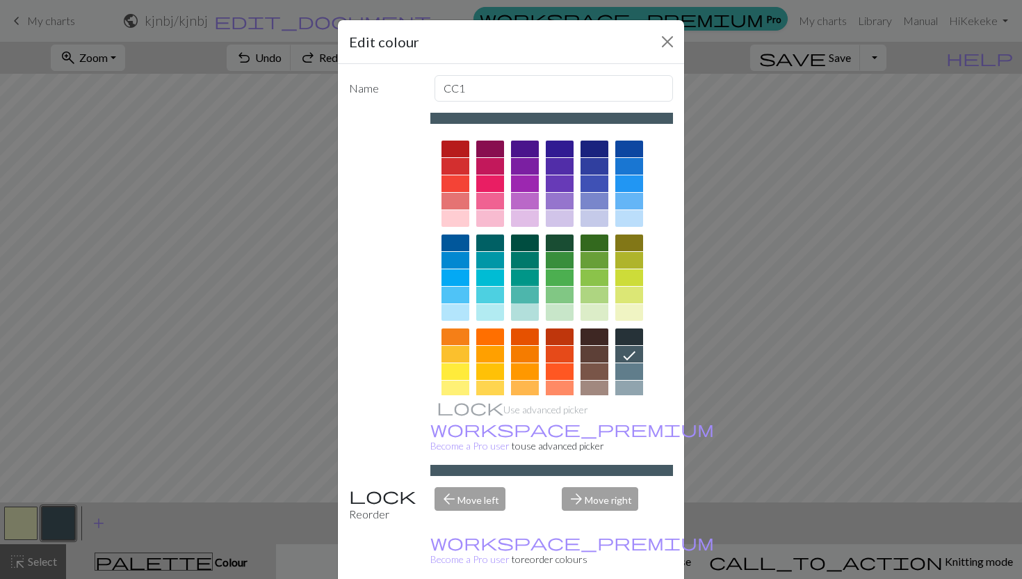
click at [520, 296] on div at bounding box center [525, 294] width 28 height 17
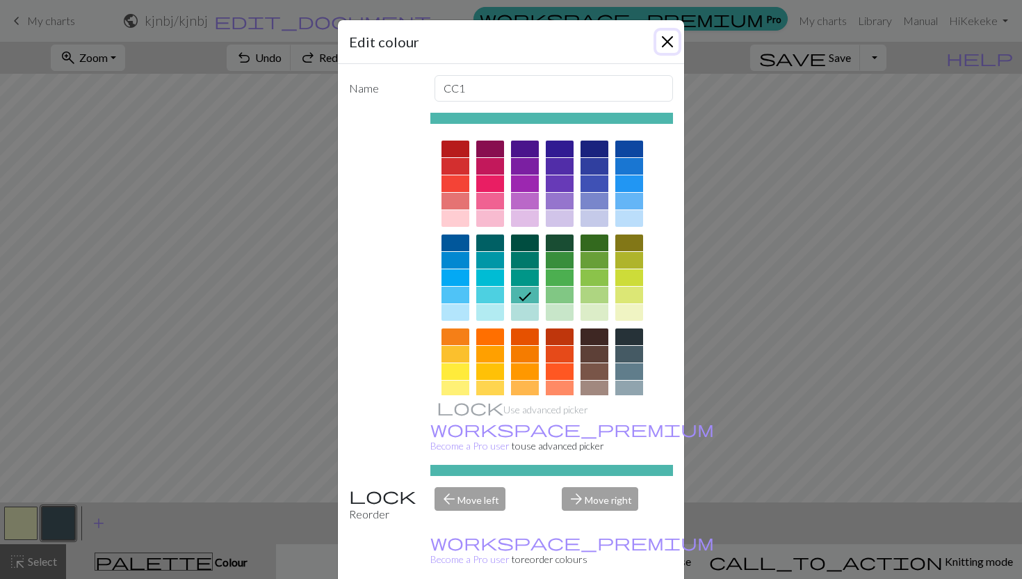
click at [663, 47] on button "Close" at bounding box center [667, 42] width 22 height 22
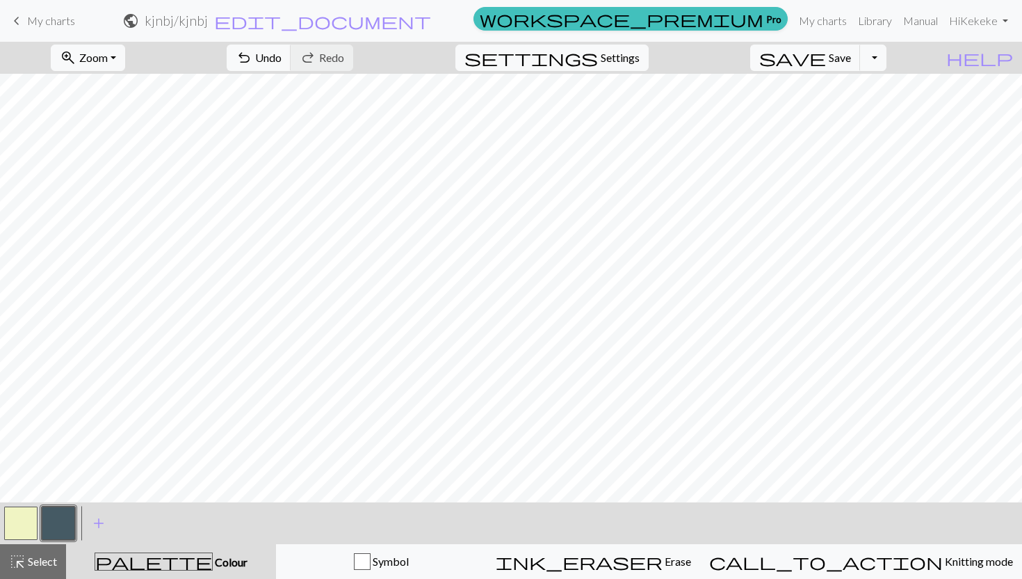
click at [59, 533] on button "button" at bounding box center [58, 522] width 33 height 33
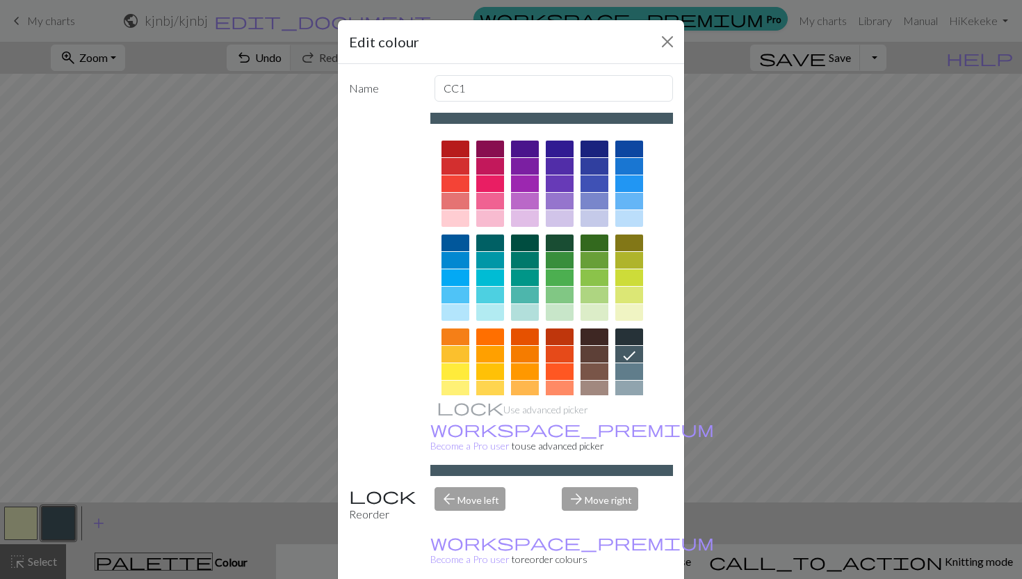
click at [494, 265] on div at bounding box center [490, 260] width 28 height 17
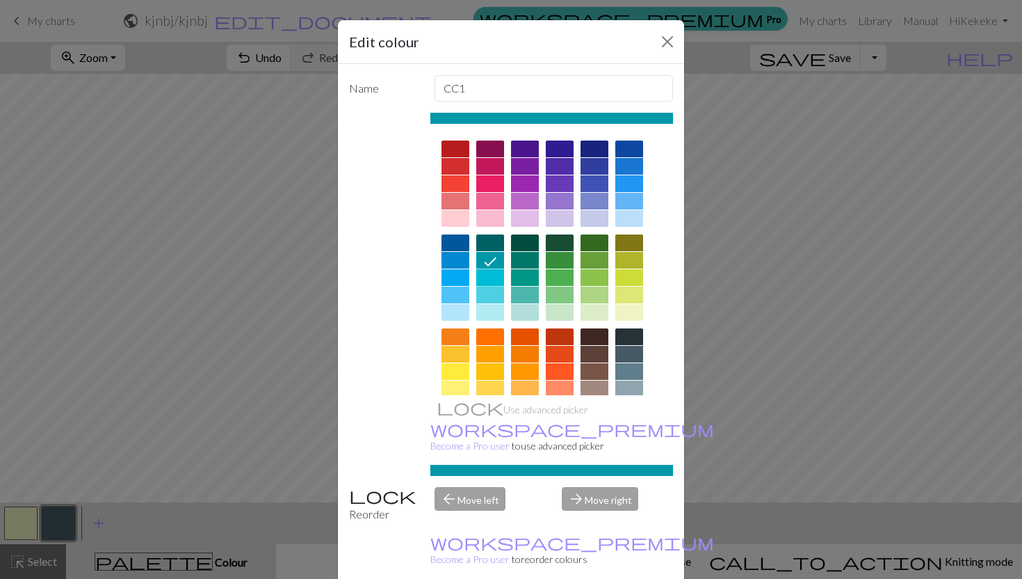
click at [494, 280] on div at bounding box center [490, 277] width 28 height 17
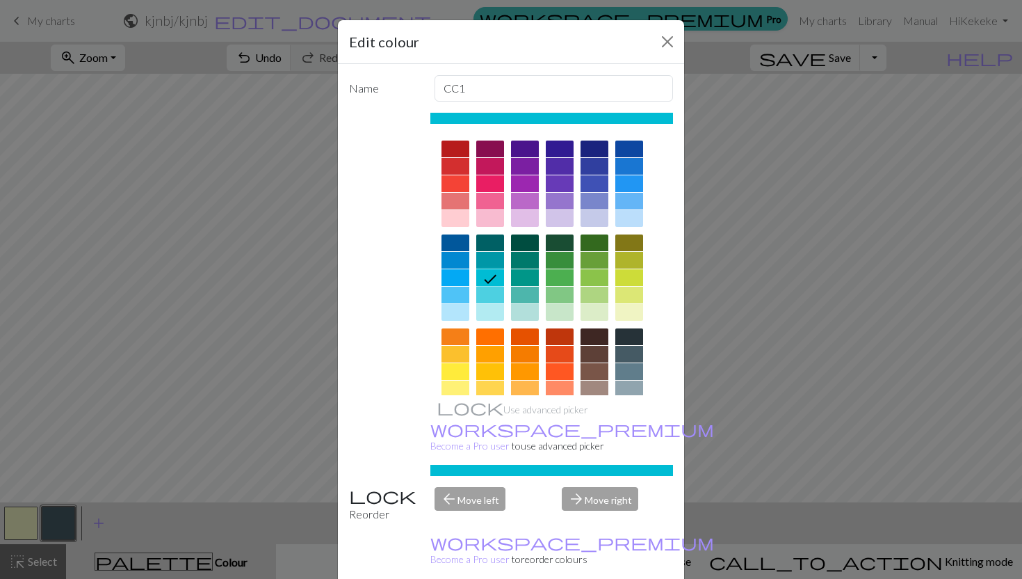
click at [497, 293] on div at bounding box center [490, 294] width 28 height 17
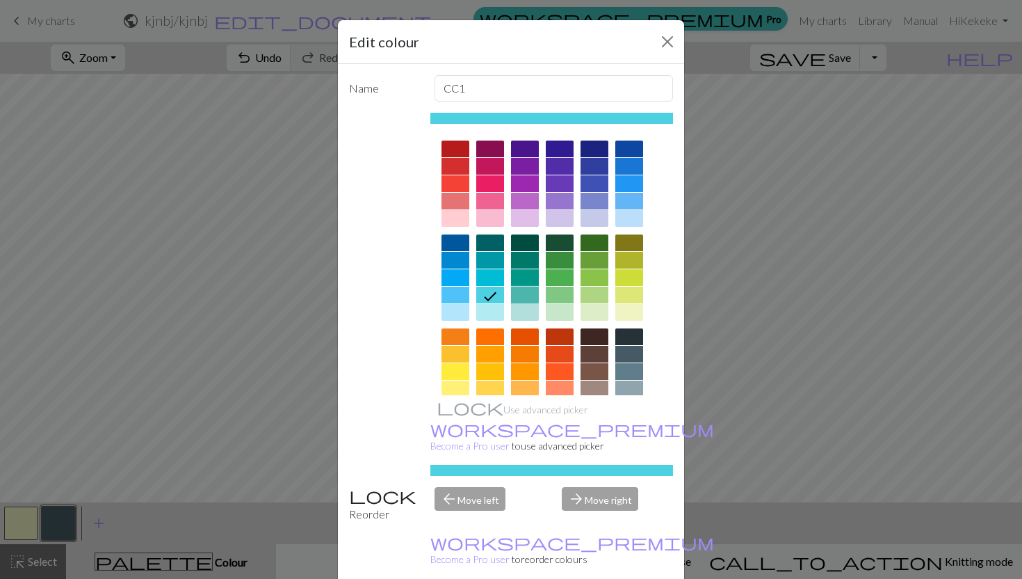
click at [524, 298] on div at bounding box center [525, 294] width 28 height 17
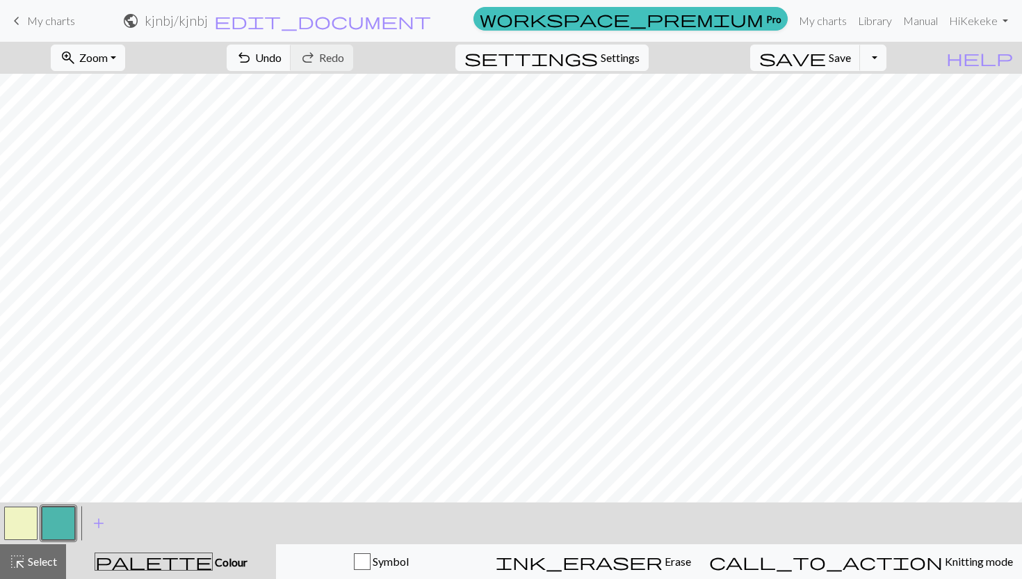
click at [22, 531] on button "button" at bounding box center [20, 522] width 33 height 33
click at [65, 520] on button "button" at bounding box center [58, 522] width 33 height 33
click at [26, 516] on button "button" at bounding box center [20, 522] width 33 height 33
click at [69, 512] on button "button" at bounding box center [58, 522] width 33 height 33
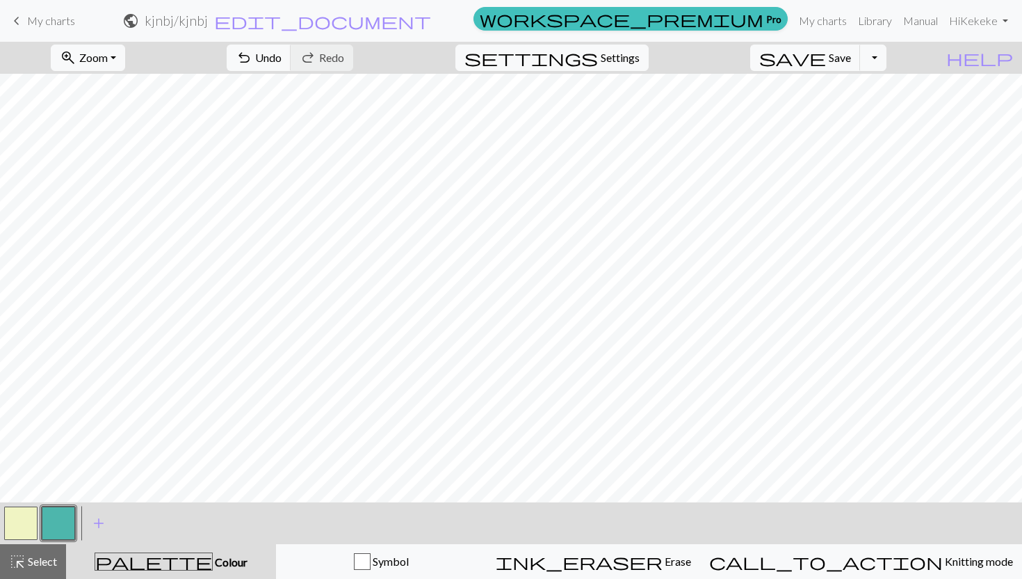
click at [24, 514] on button "button" at bounding box center [20, 522] width 33 height 33
click at [64, 519] on button "button" at bounding box center [58, 522] width 33 height 33
click at [23, 522] on button "button" at bounding box center [20, 522] width 33 height 33
click at [63, 516] on button "button" at bounding box center [58, 522] width 33 height 33
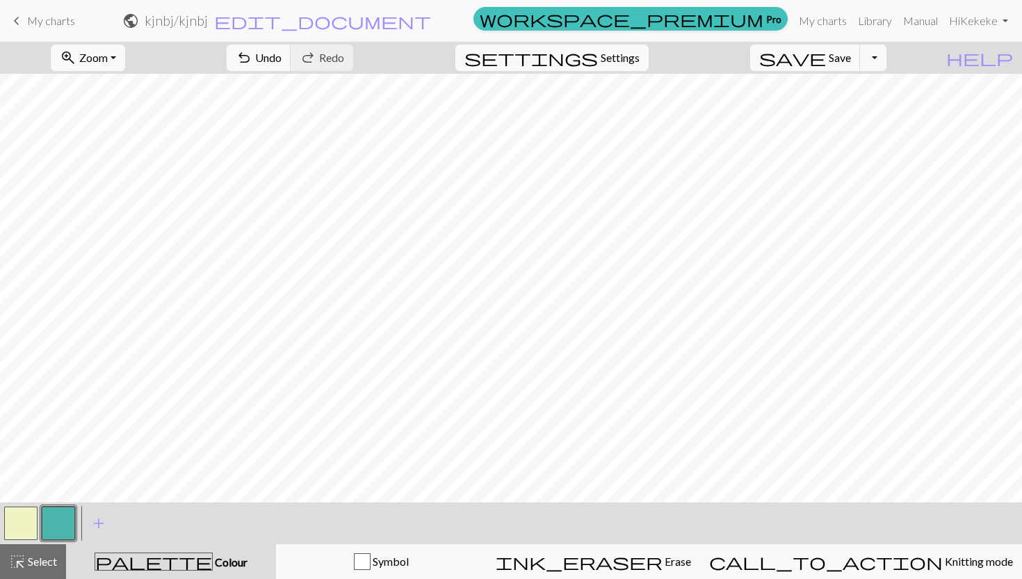
click at [23, 519] on button "button" at bounding box center [20, 522] width 33 height 33
click at [50, 524] on button "button" at bounding box center [58, 522] width 33 height 33
click at [20, 510] on button "button" at bounding box center [20, 522] width 33 height 33
click at [821, 21] on link "My charts" at bounding box center [822, 21] width 59 height 28
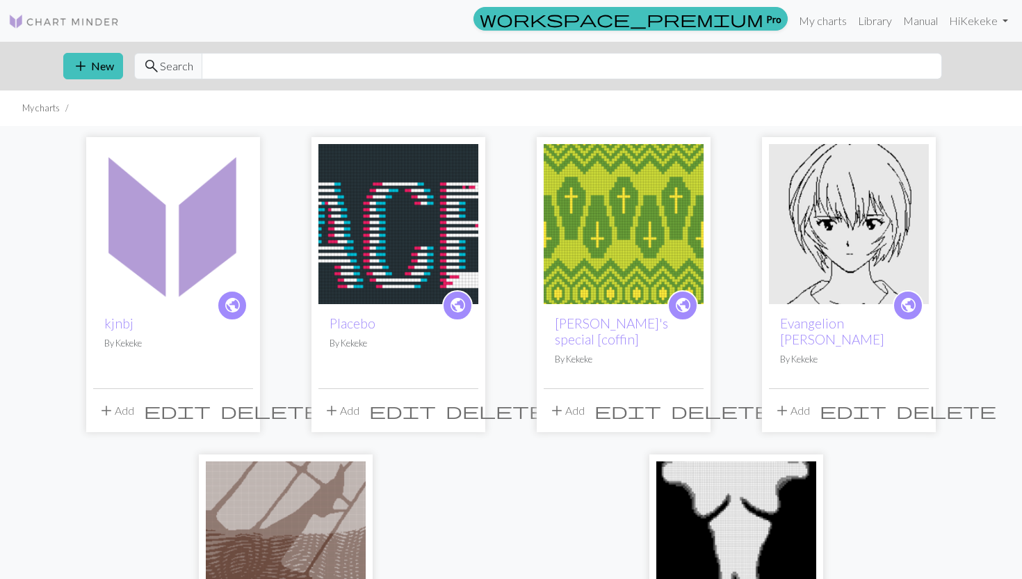
click at [239, 401] on span "delete" at bounding box center [270, 410] width 100 height 19
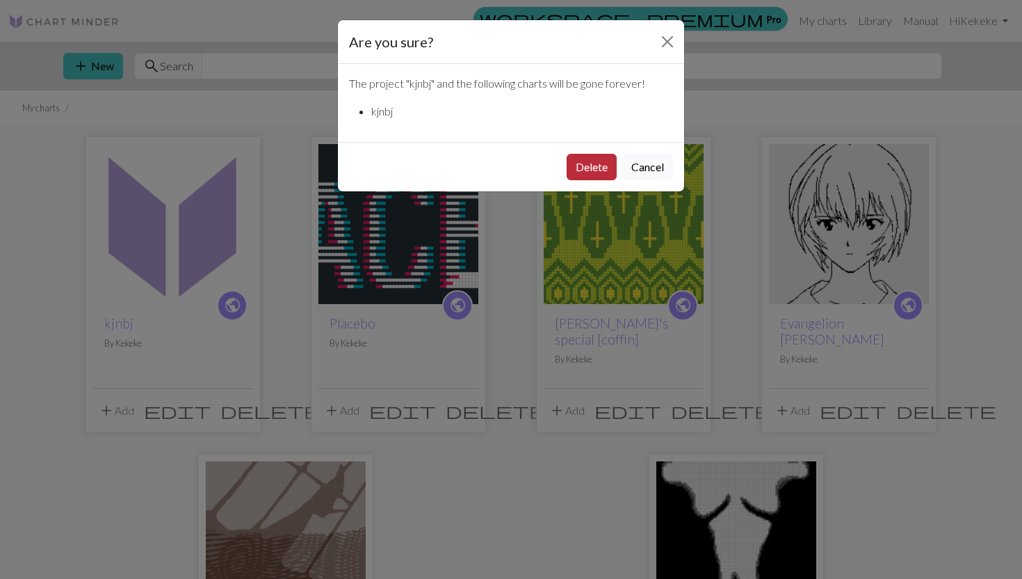
click at [597, 169] on button "Delete" at bounding box center [592, 167] width 50 height 26
